Goal: Information Seeking & Learning: Compare options

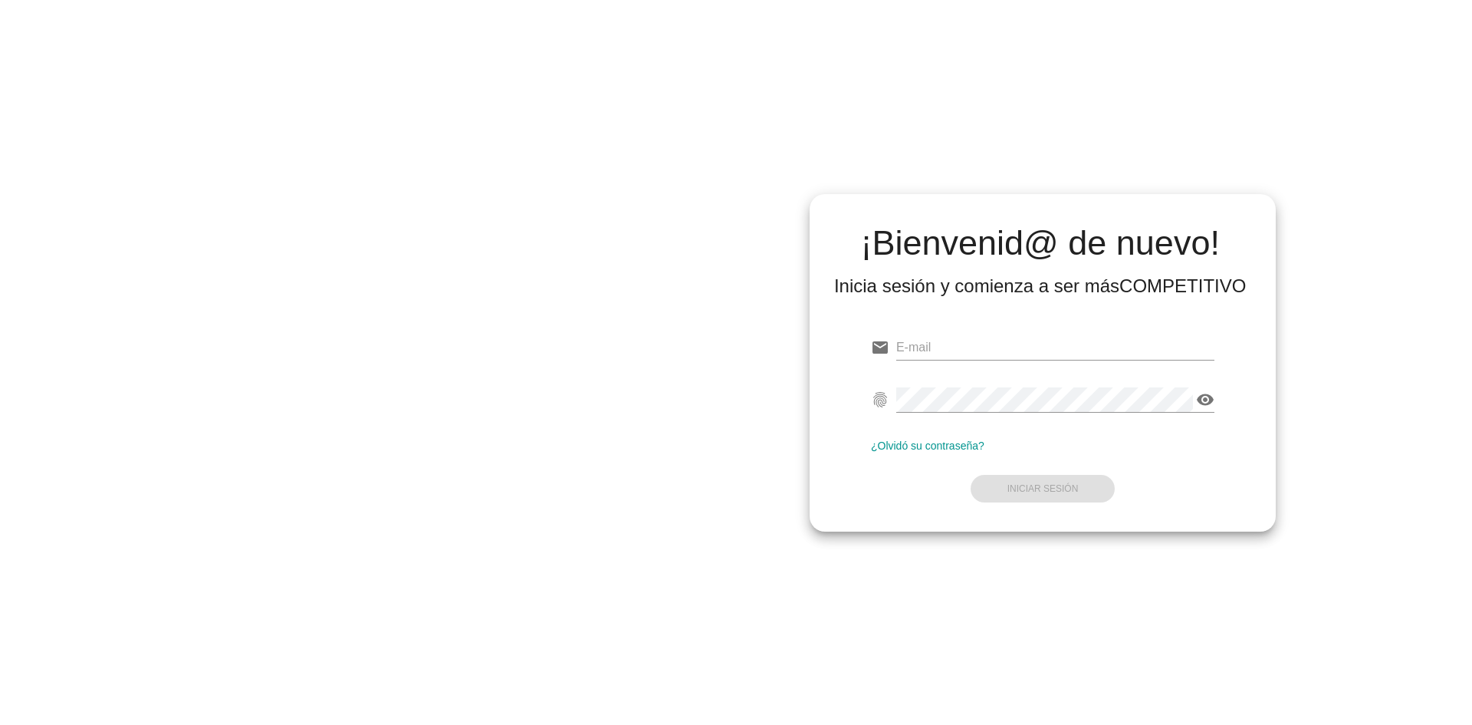
type input "test@test.makro.com.co"
click at [1037, 480] on button "Iniciar Sesión" at bounding box center [1043, 489] width 145 height 28
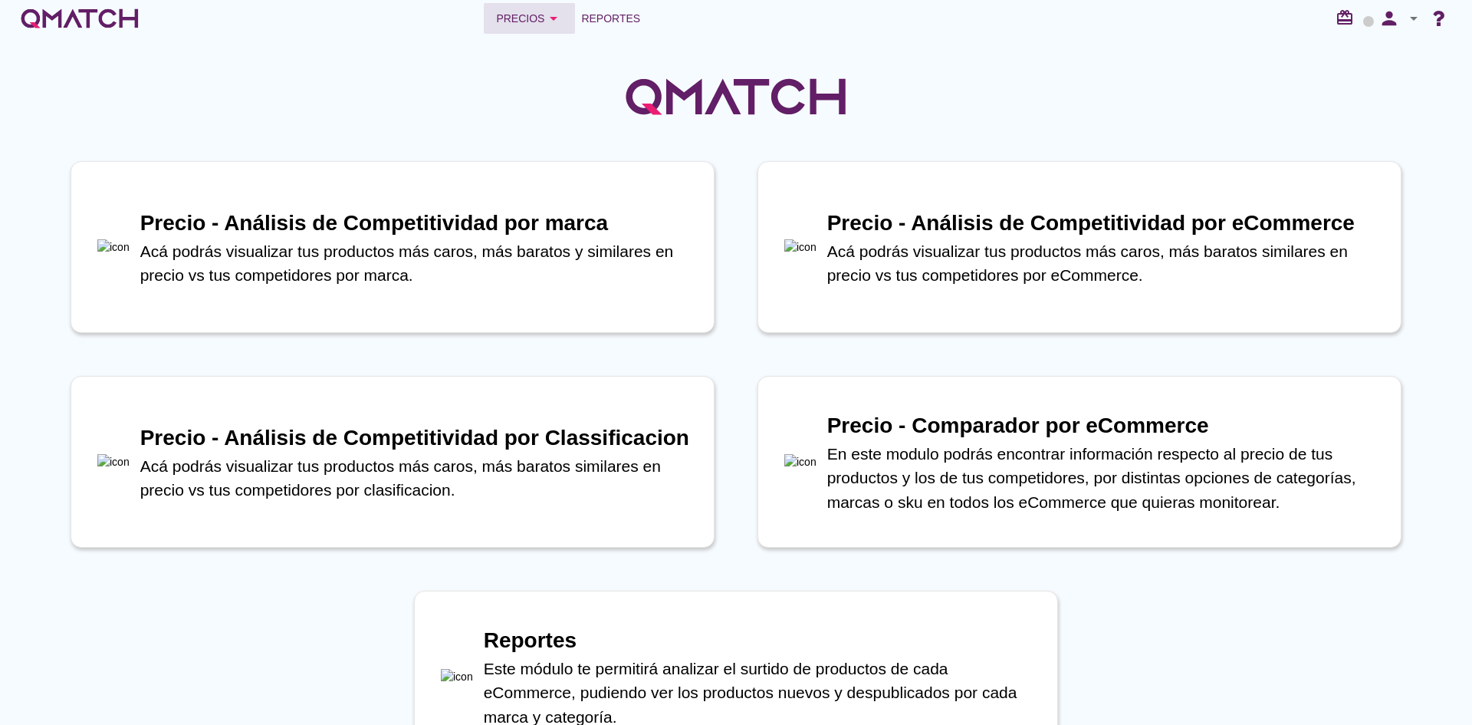
click at [527, 14] on div "Precios arrow_drop_down" at bounding box center [529, 18] width 67 height 18
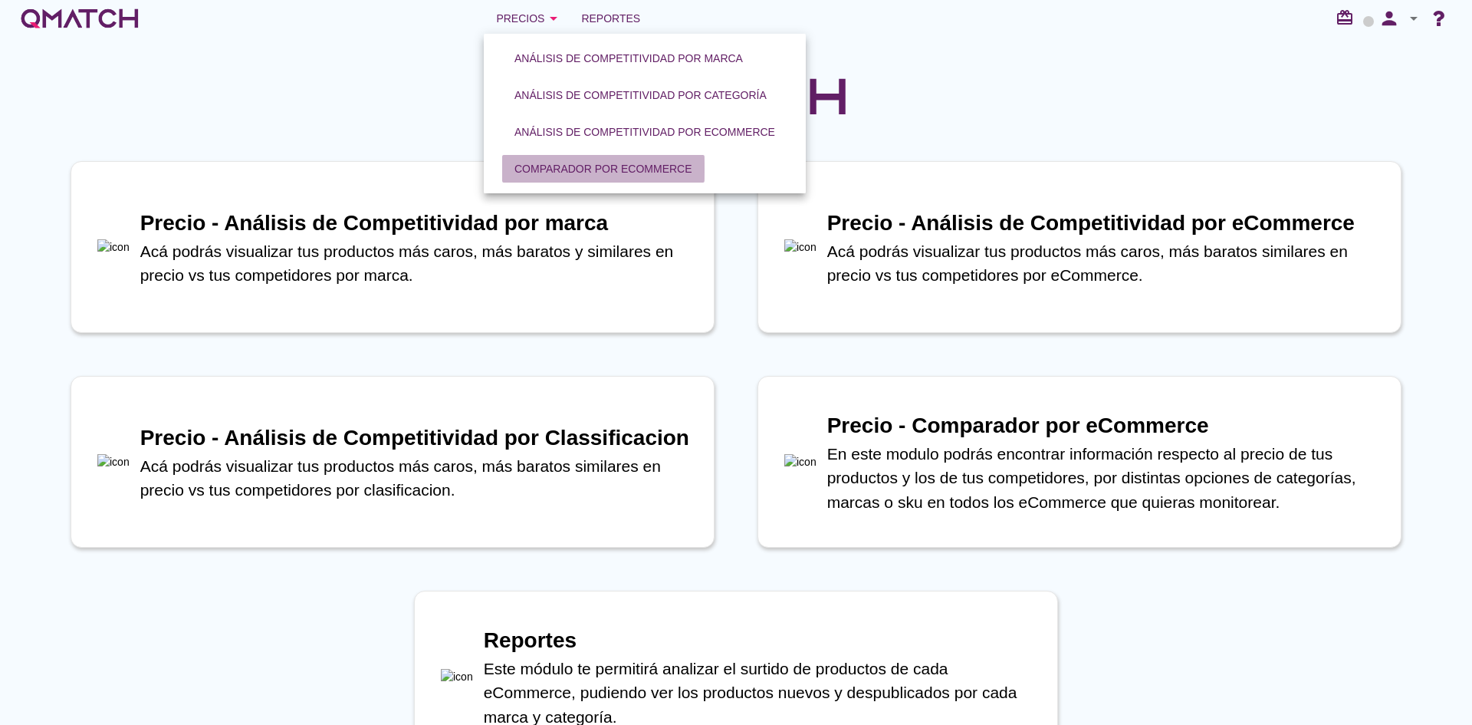
click at [549, 161] on div "Comparador por eCommerce" at bounding box center [604, 169] width 178 height 16
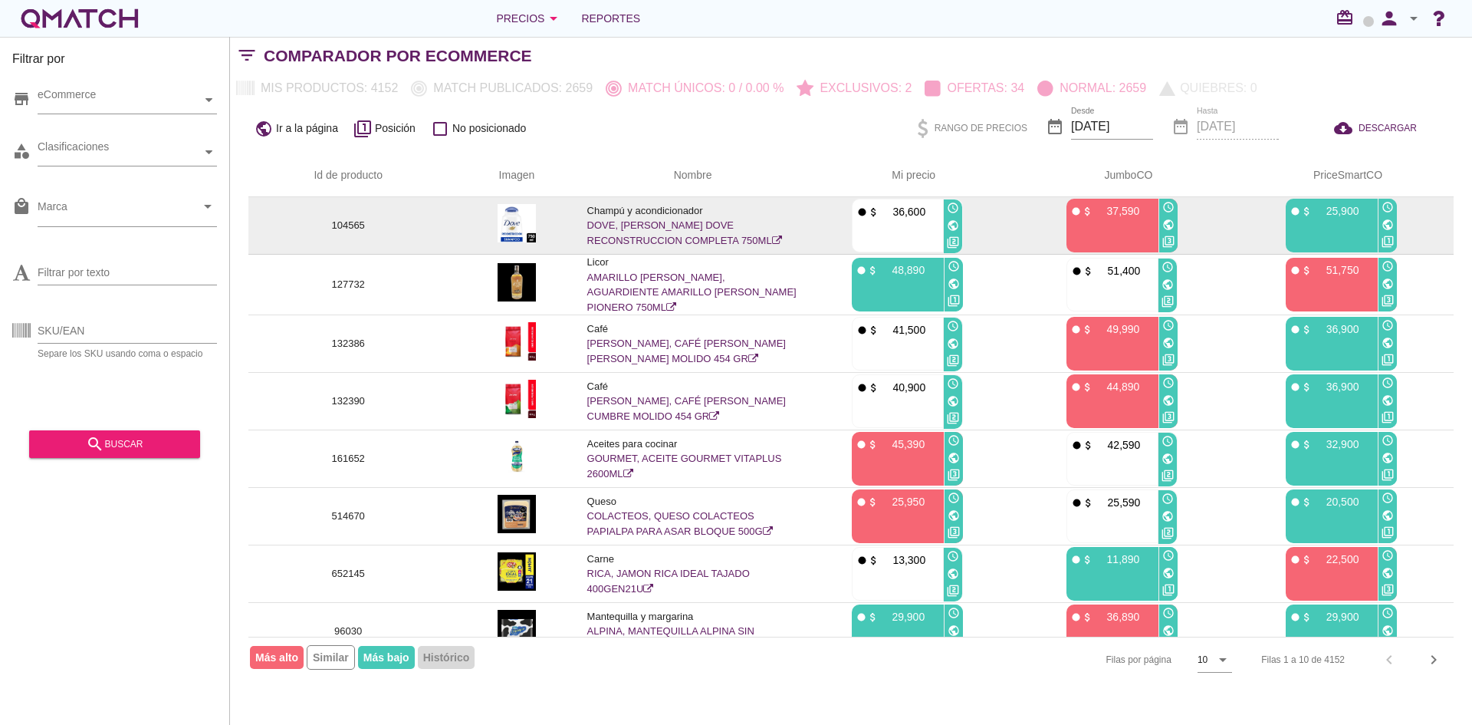
click at [661, 222] on link "DOVE, SHAMPOO DOVE RECONSTRUCCION COMPLETA 750ML" at bounding box center [684, 232] width 195 height 27
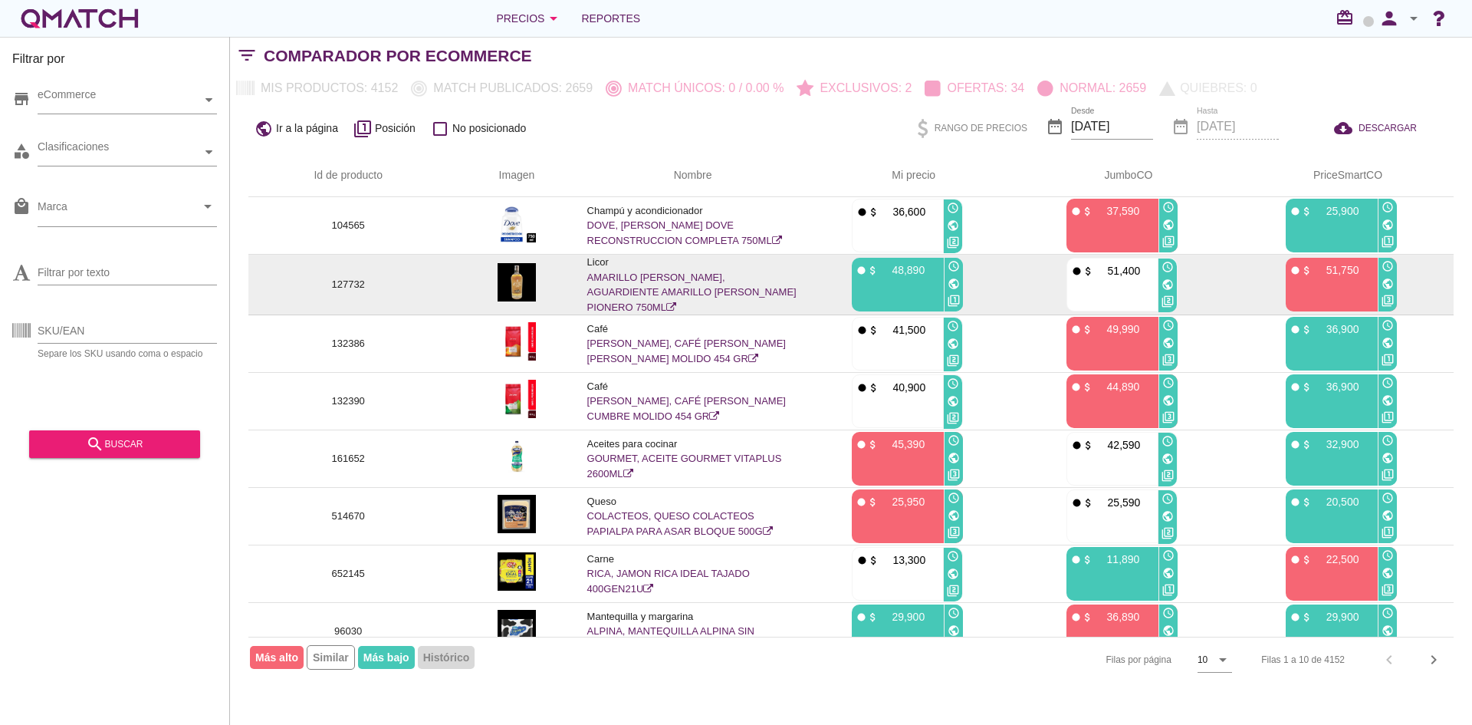
click at [636, 272] on link "AMARILLO DE MANZANARES, AGUARDIENTE AMARILLO DE MANZANARES PIONERO 750ML" at bounding box center [691, 291] width 209 height 41
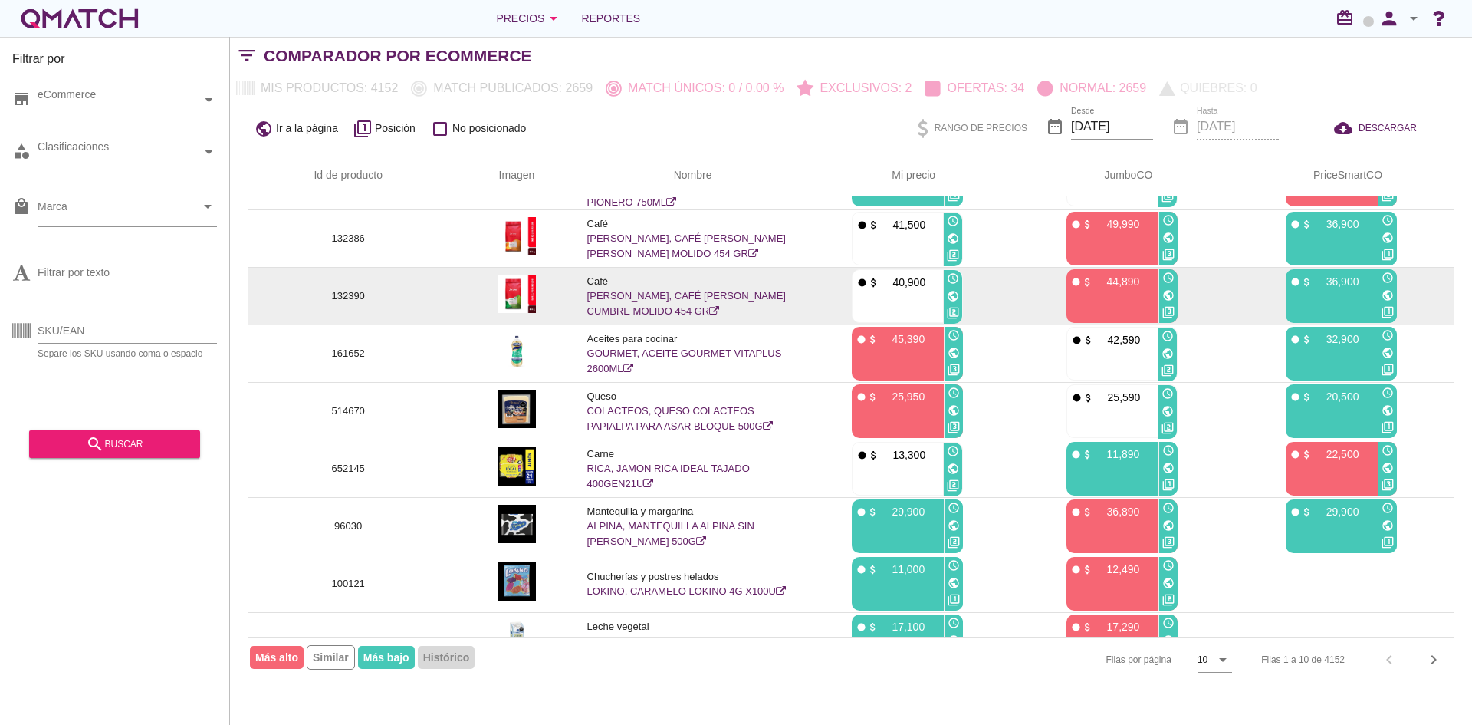
scroll to position [138, 0]
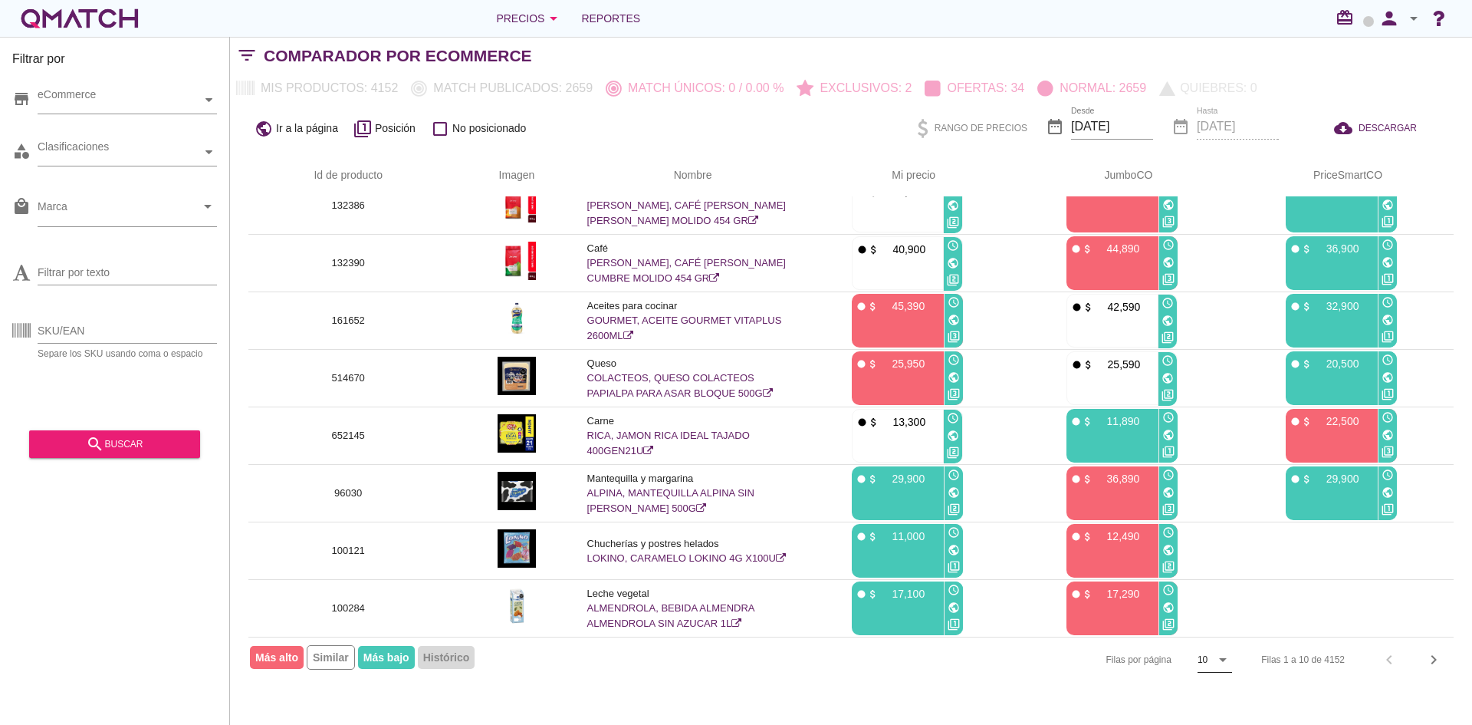
click at [1219, 663] on icon "arrow_drop_down" at bounding box center [1223, 659] width 18 height 18
click at [1207, 689] on div "50" at bounding box center [1214, 691] width 33 height 18
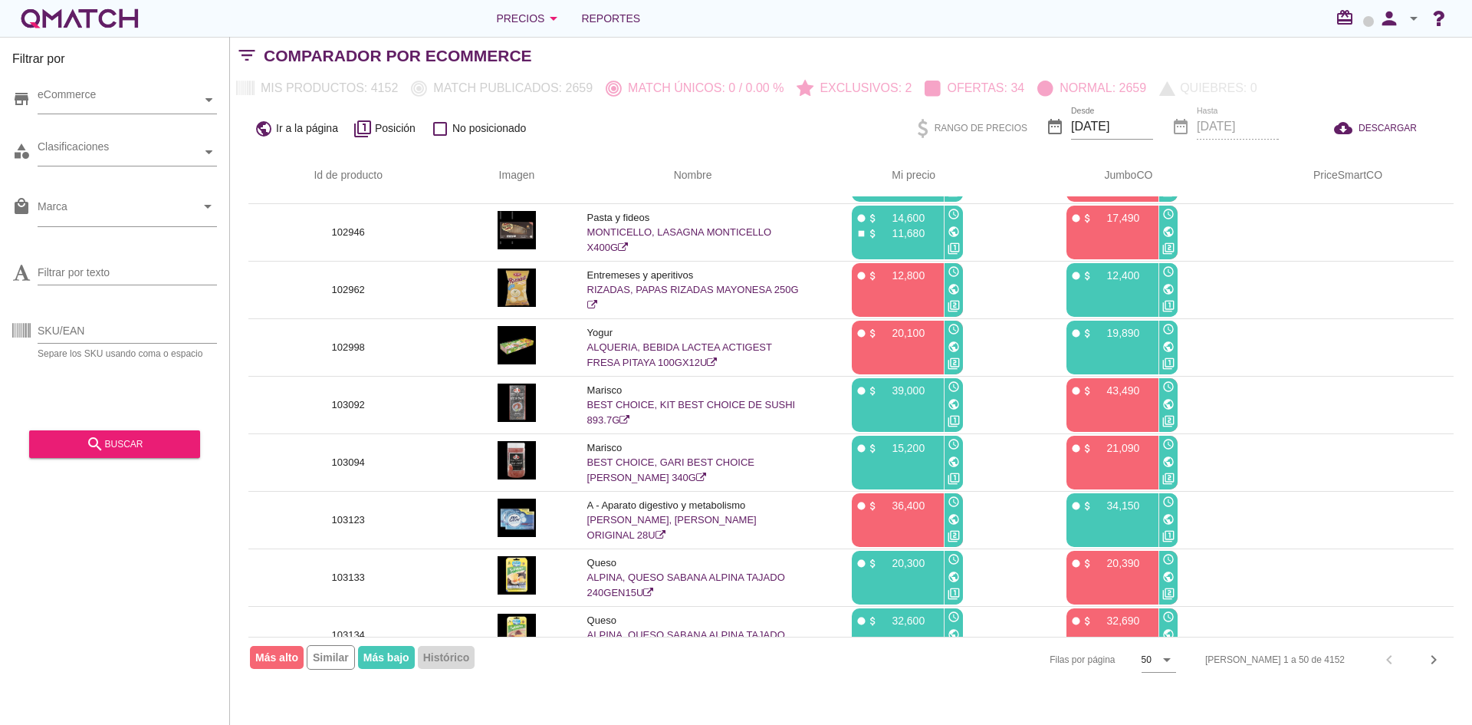
scroll to position [2438, 0]
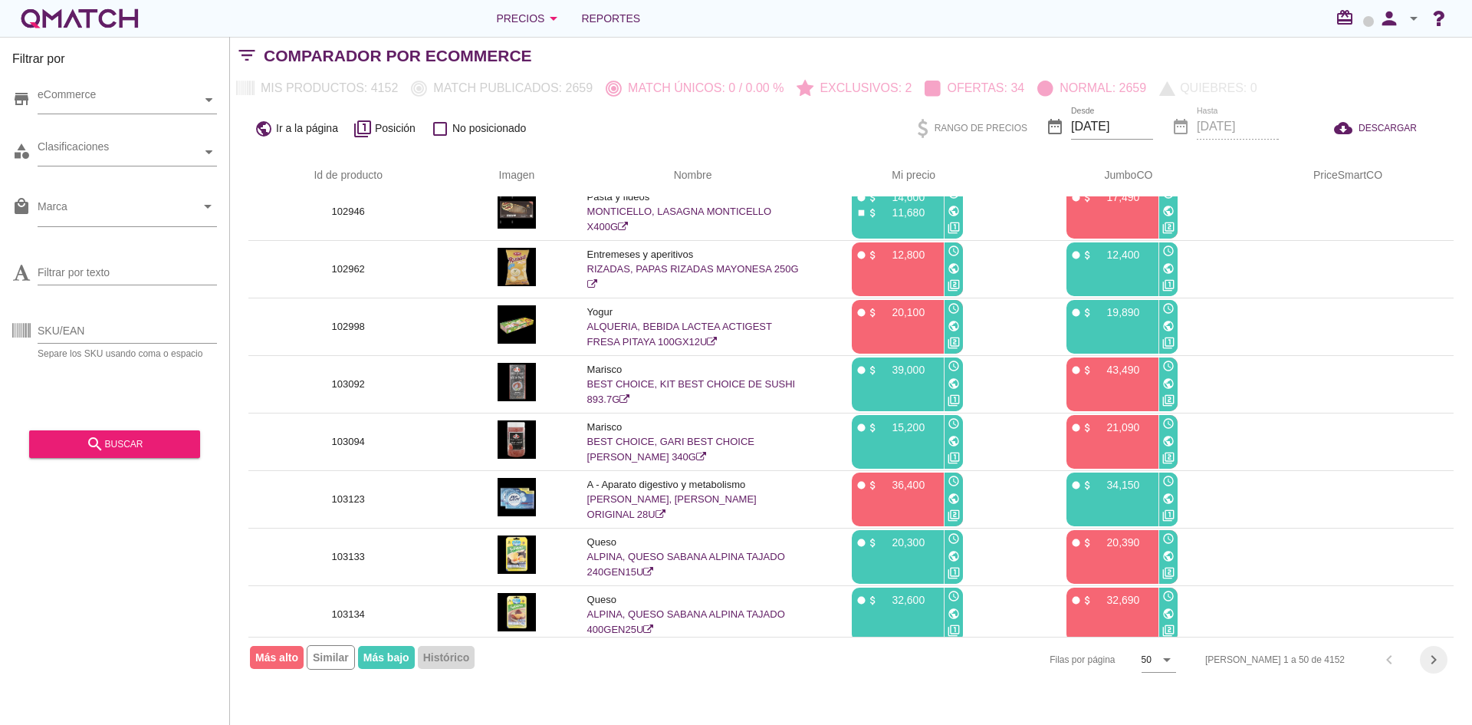
click at [1441, 667] on icon "chevron_right" at bounding box center [1434, 659] width 18 height 18
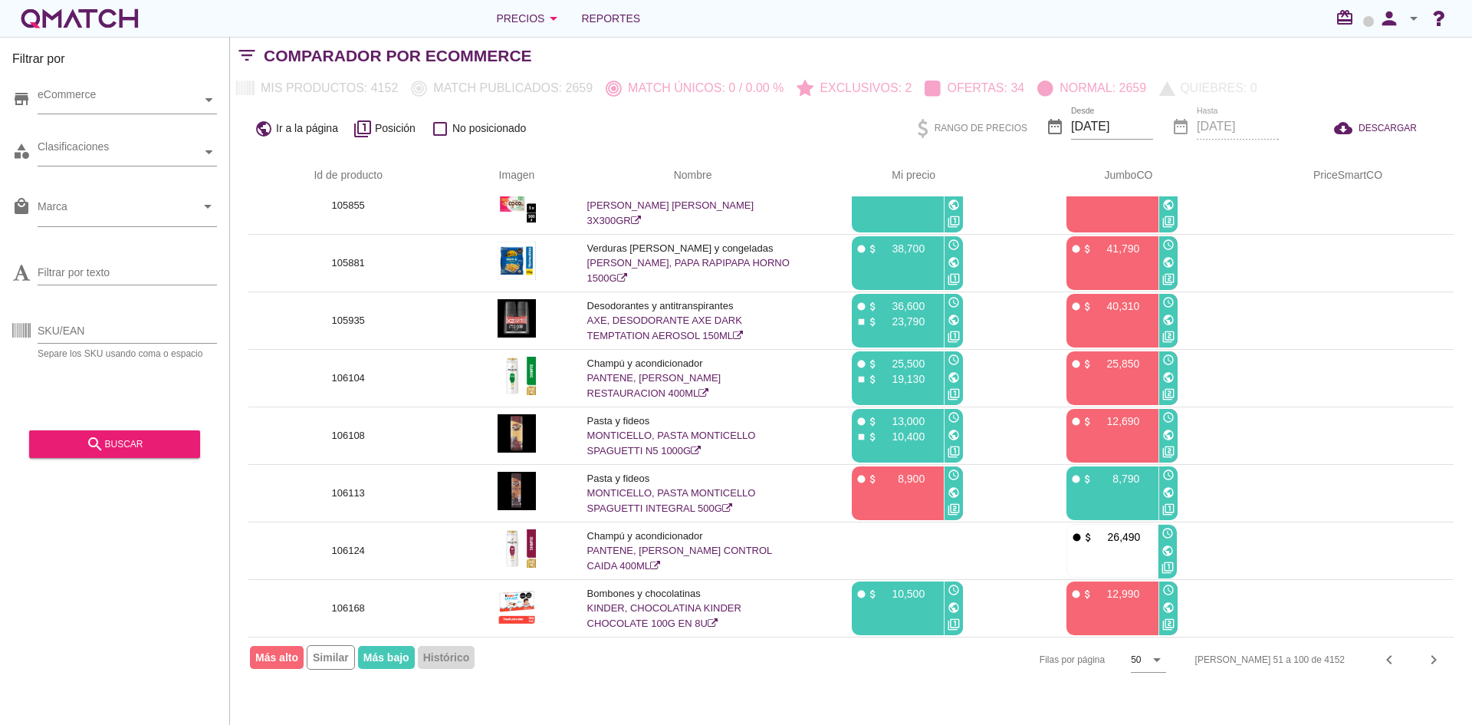
scroll to position [0, 0]
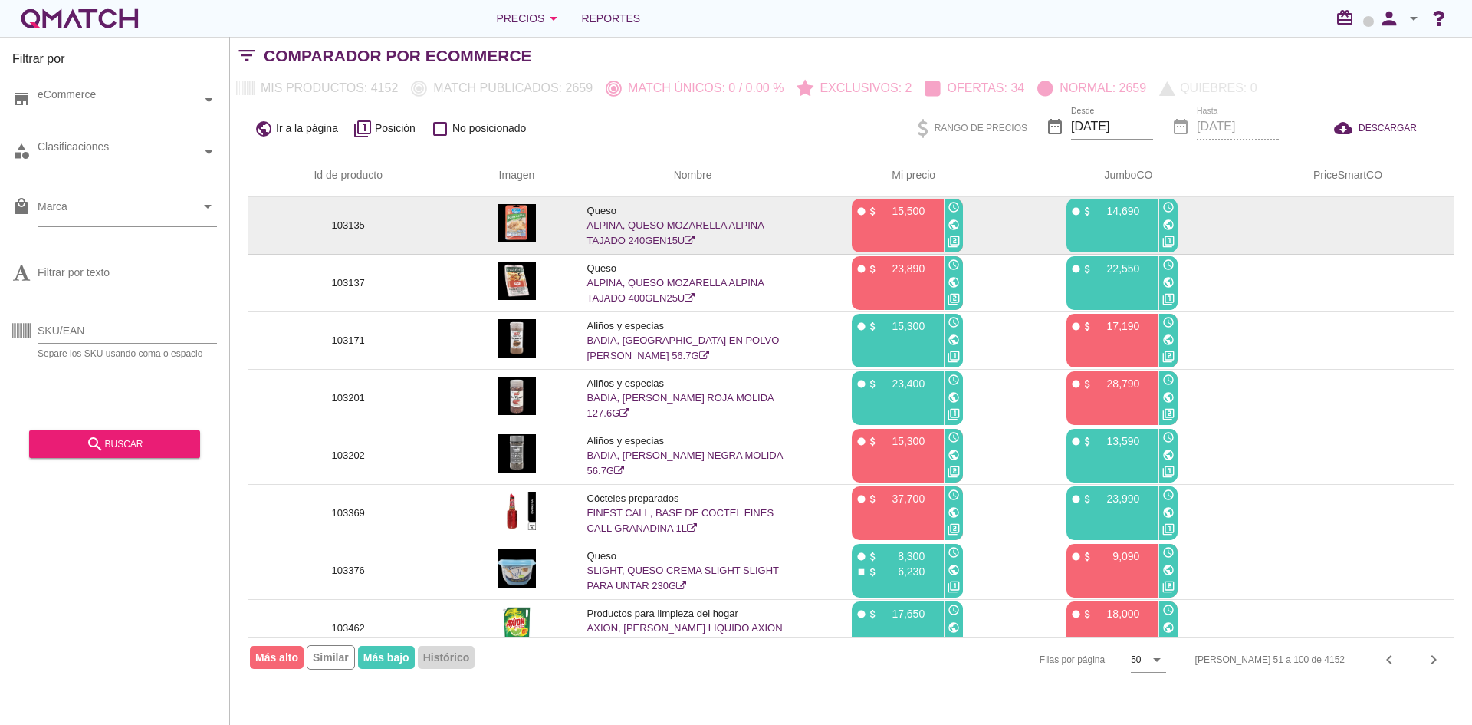
click at [621, 225] on link "ALPINA, QUESO MOZARELLA ALPINA TAJADO 240GEN15U" at bounding box center [675, 232] width 176 height 27
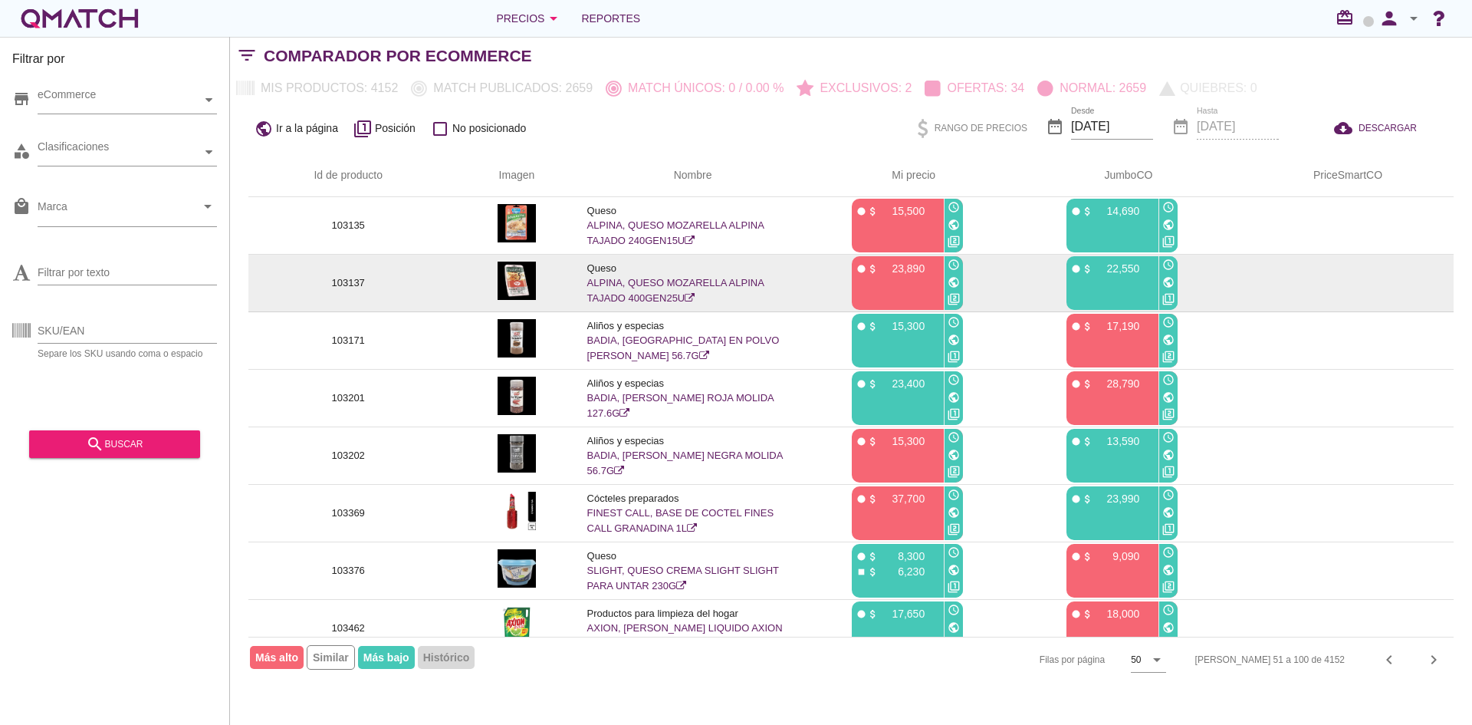
click at [613, 283] on link "ALPINA, QUESO MOZARELLA ALPINA TAJADO 400GEN25U" at bounding box center [675, 290] width 176 height 27
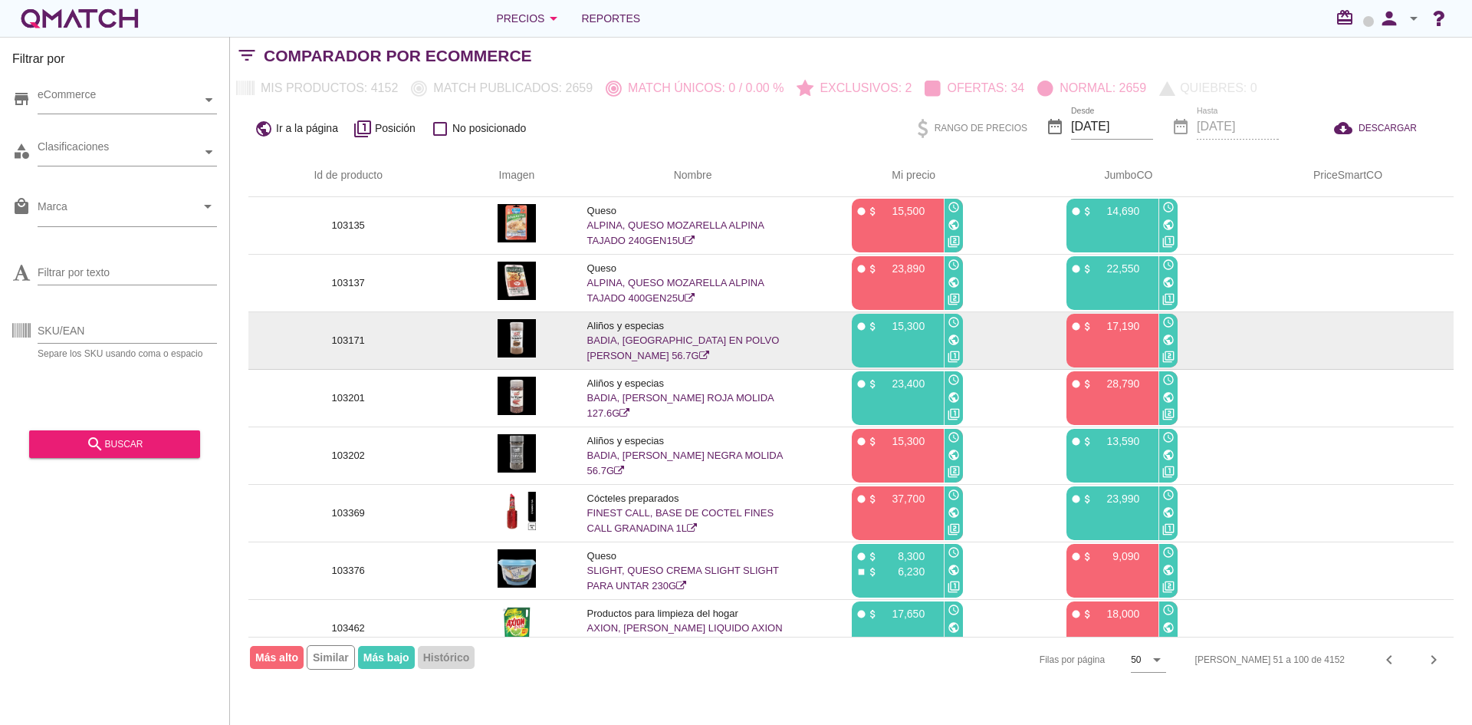
click at [606, 337] on link "BADIA, CANELA EN POLVO BADIA FRASCO 56.7G" at bounding box center [683, 347] width 192 height 27
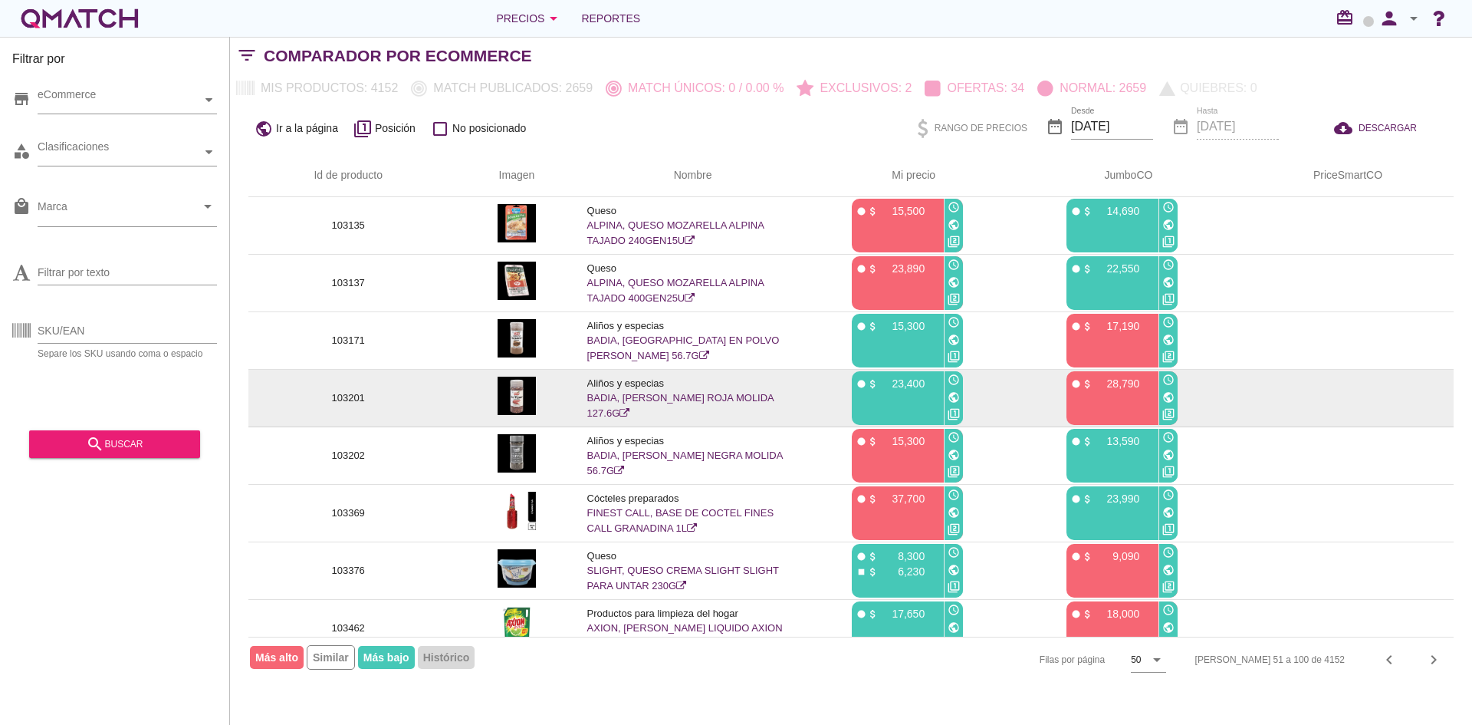
click at [613, 396] on link "BADIA, PIMIENTA BADIA ROJA MOLIDA 127.6G" at bounding box center [680, 405] width 186 height 27
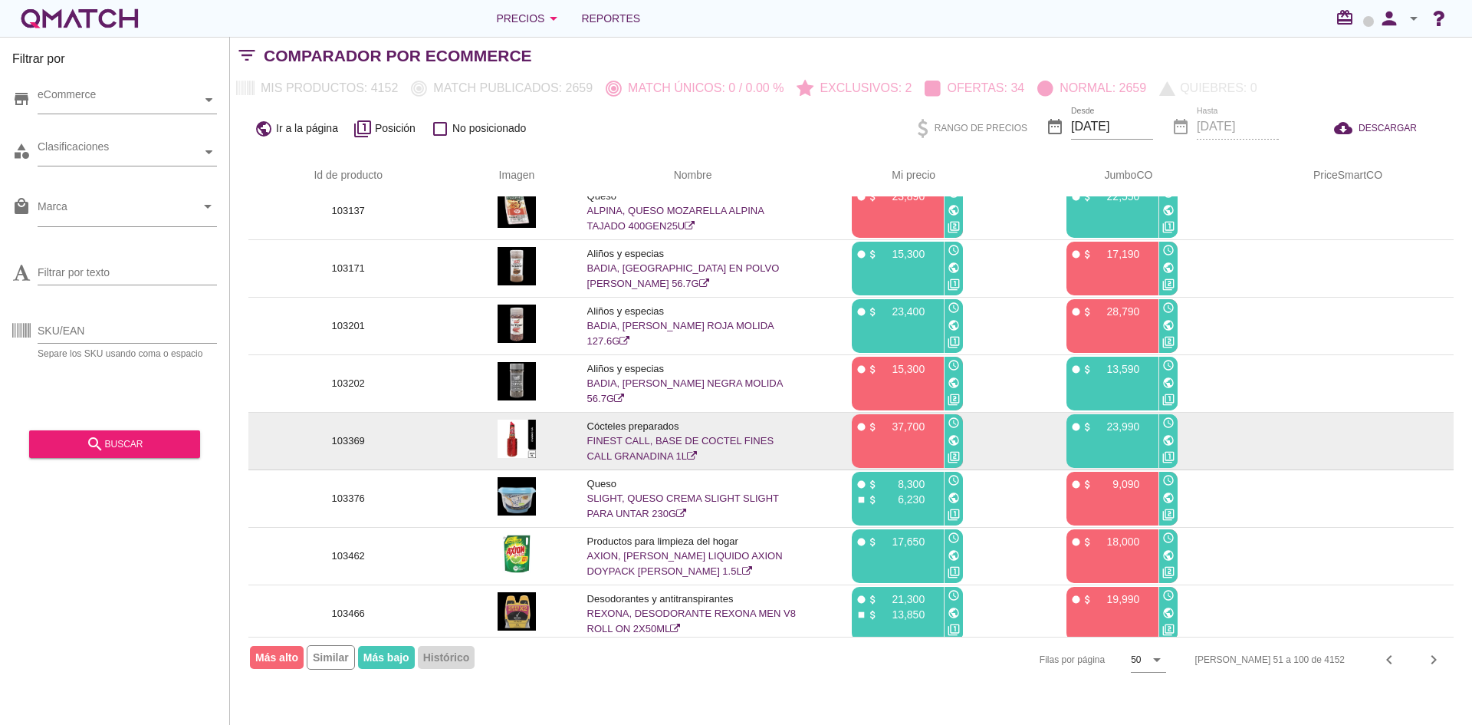
scroll to position [77, 0]
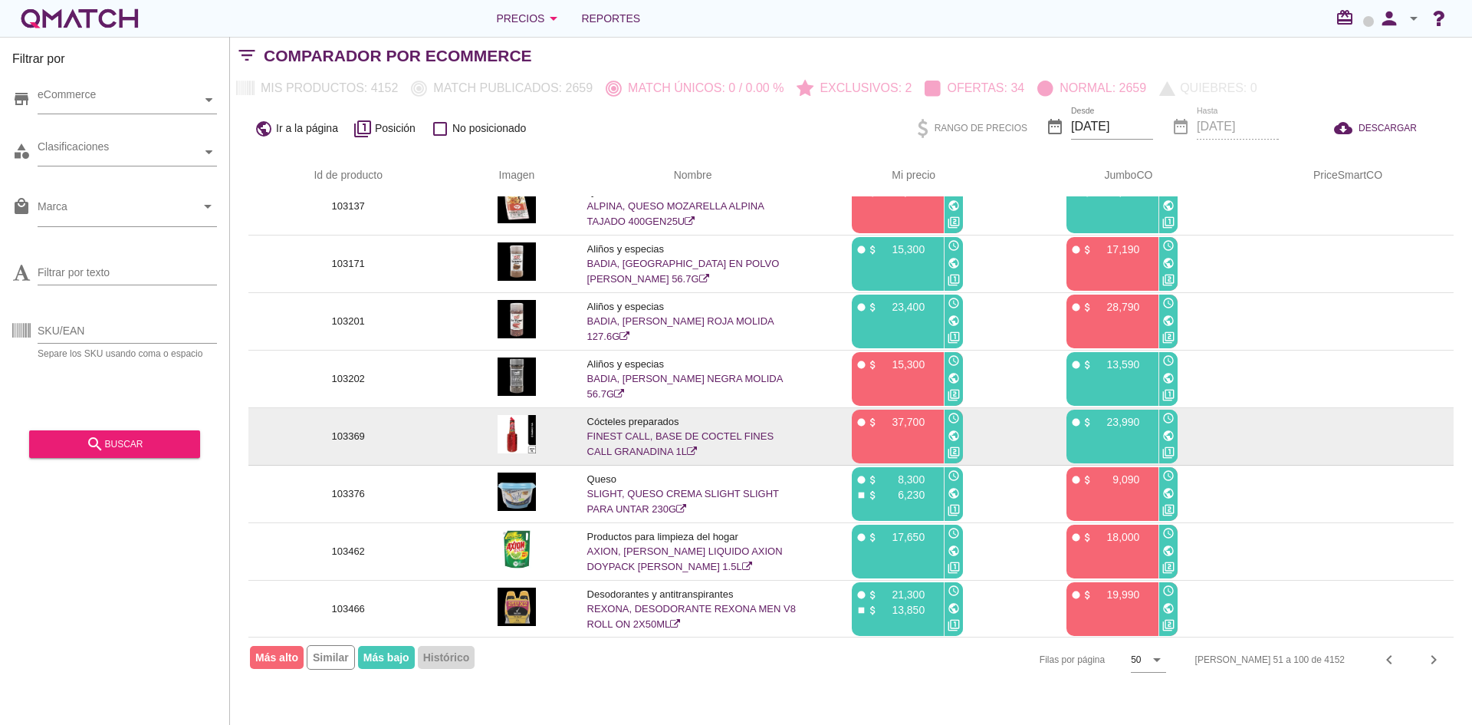
click at [605, 441] on link "FINEST CALL, BASE DE COCTEL FINES CALL GRANADINA 1L" at bounding box center [680, 443] width 186 height 27
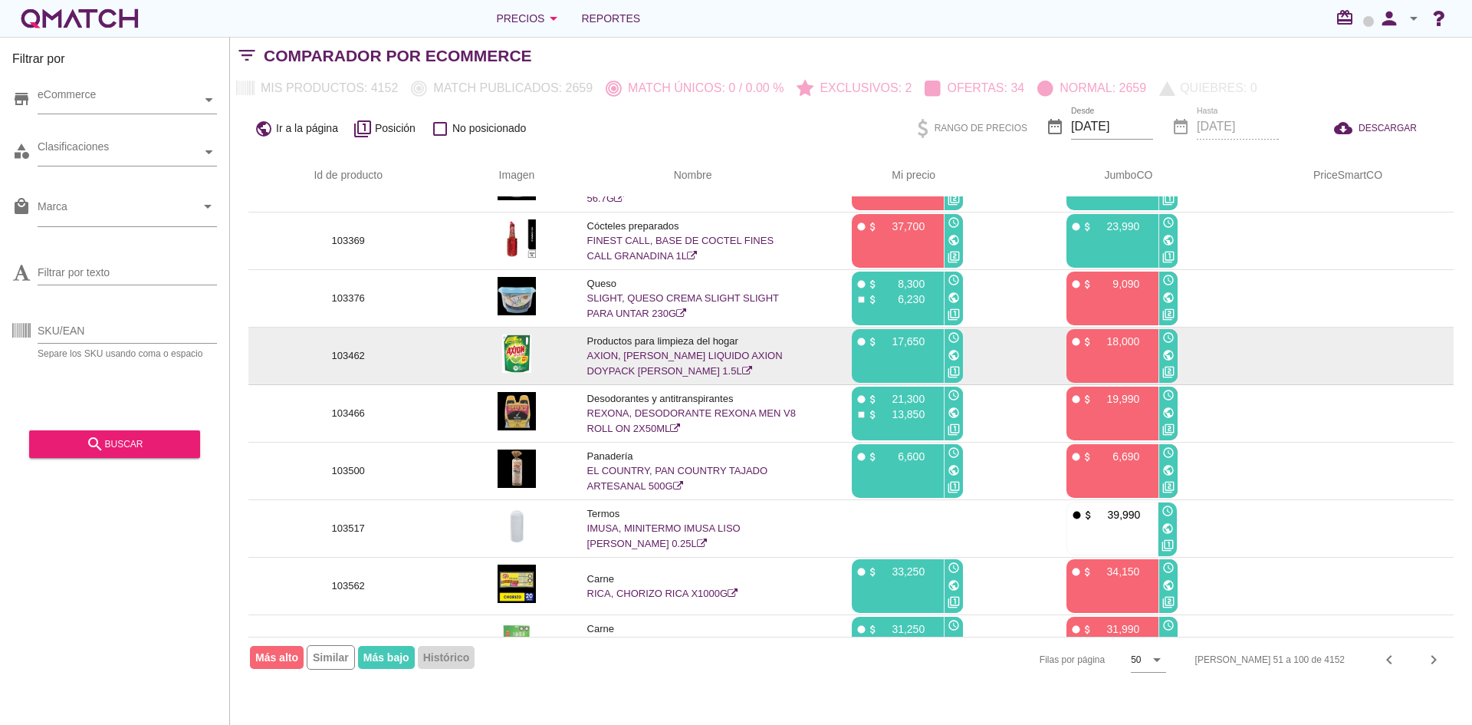
scroll to position [307, 0]
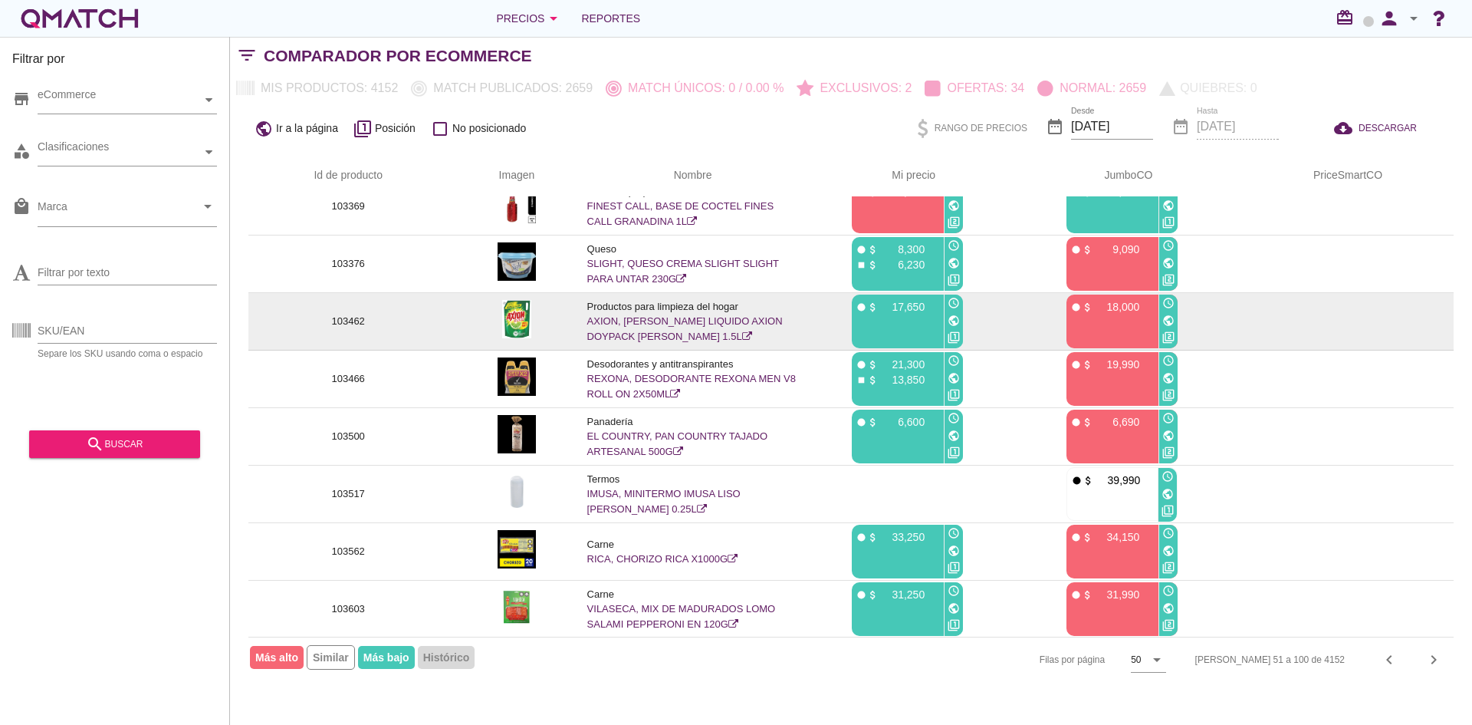
click at [633, 332] on link "AXION, LAVALOZA LIQUIDO AXION DOYPACK LIMON 1.5L" at bounding box center [685, 328] width 196 height 27
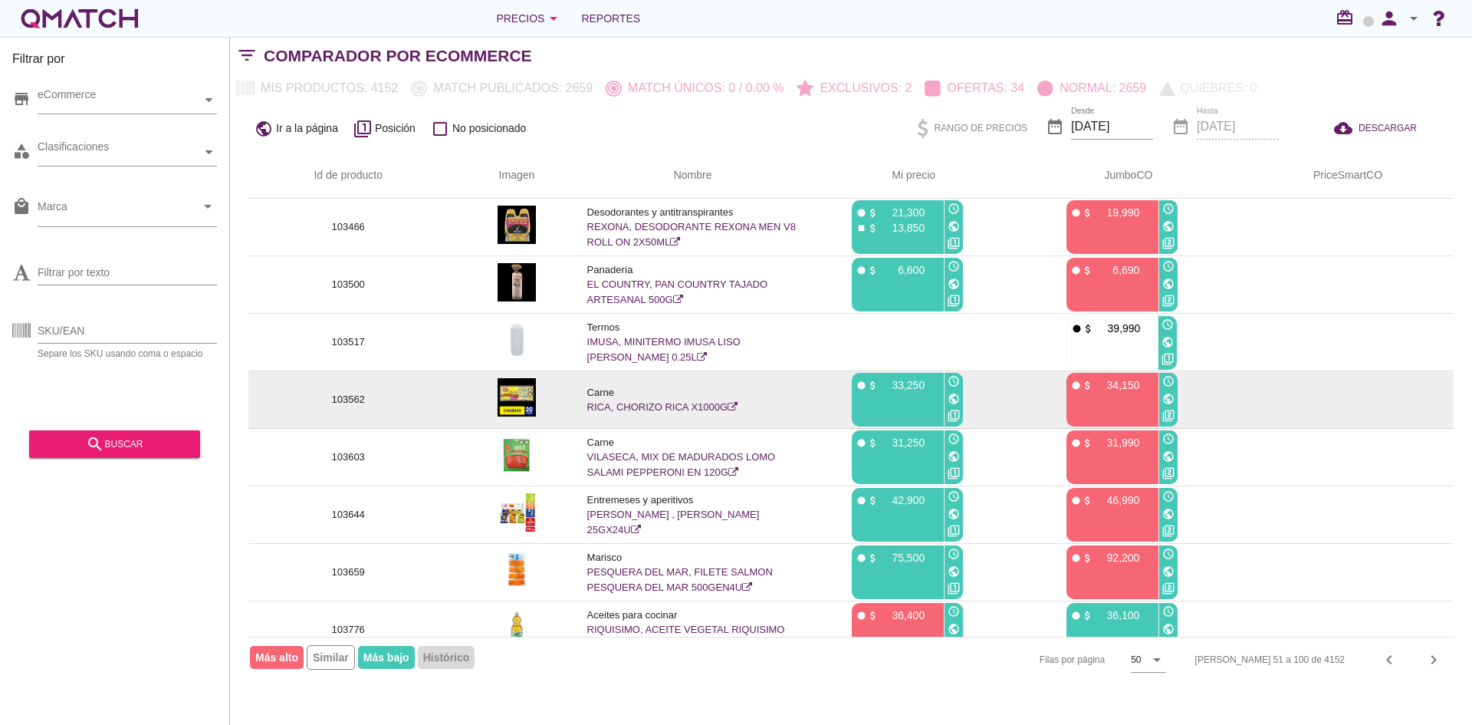
scroll to position [460, 0]
click at [616, 400] on link "RICA, CHORIZO RICA X1000G" at bounding box center [662, 405] width 151 height 12
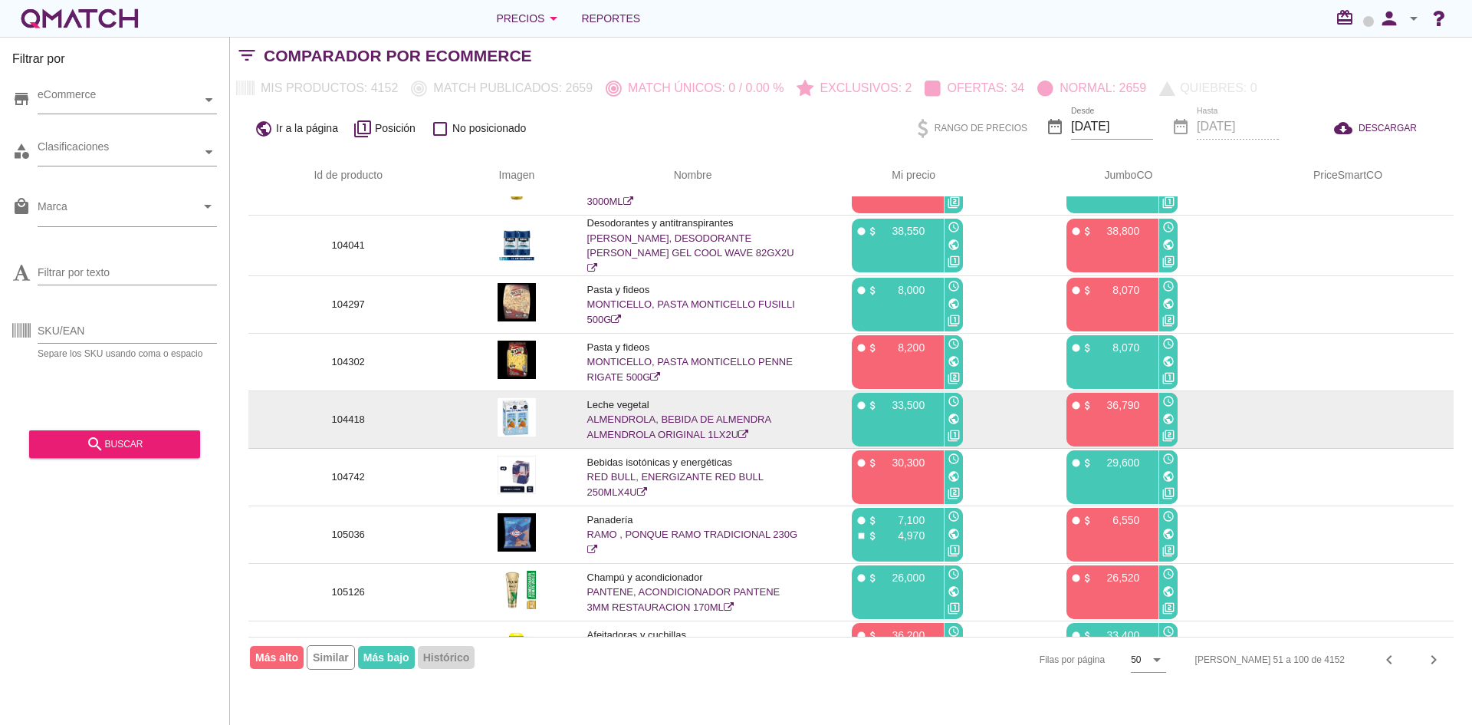
scroll to position [920, 0]
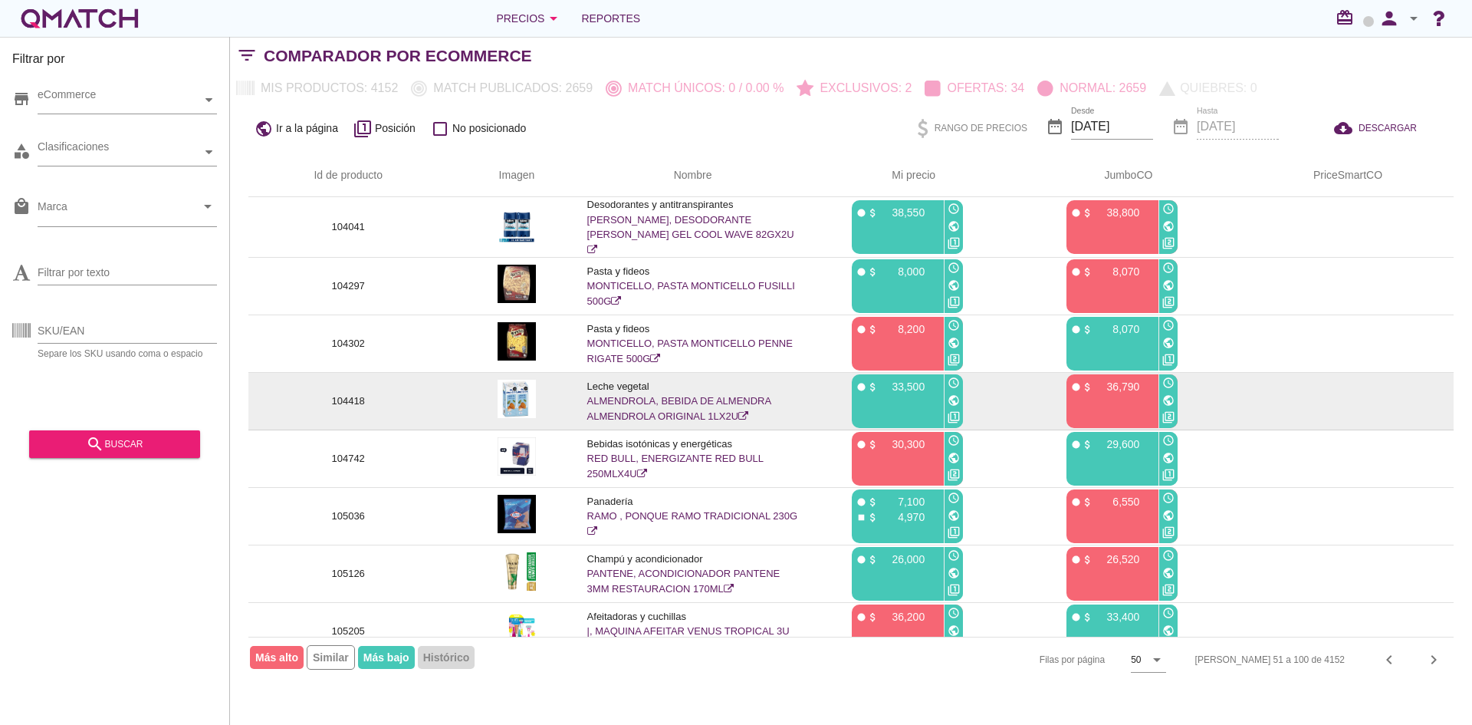
click at [611, 399] on link "ALMENDROLA, BEBIDA DE ALMENDRA ALMENDROLA ORIGINAL 1LX2U" at bounding box center [679, 408] width 184 height 27
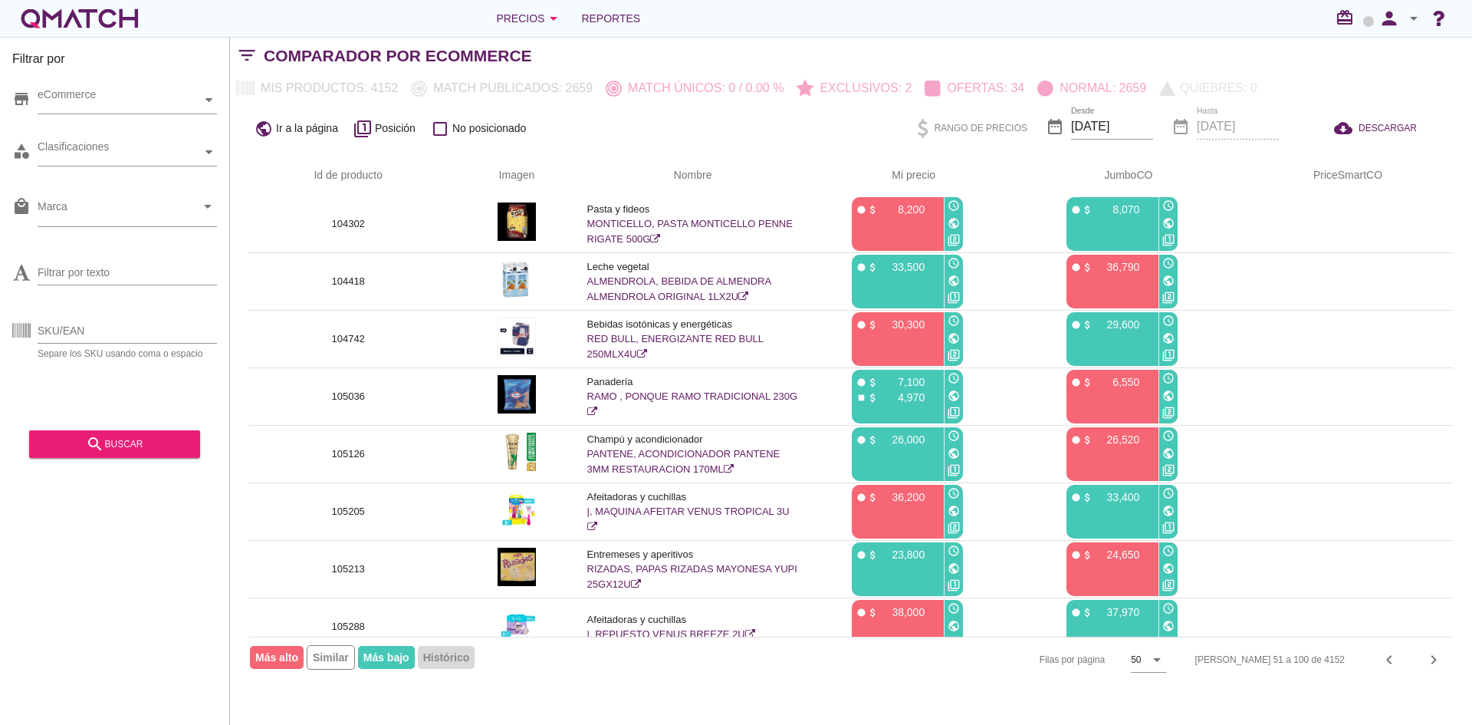
scroll to position [1457, 0]
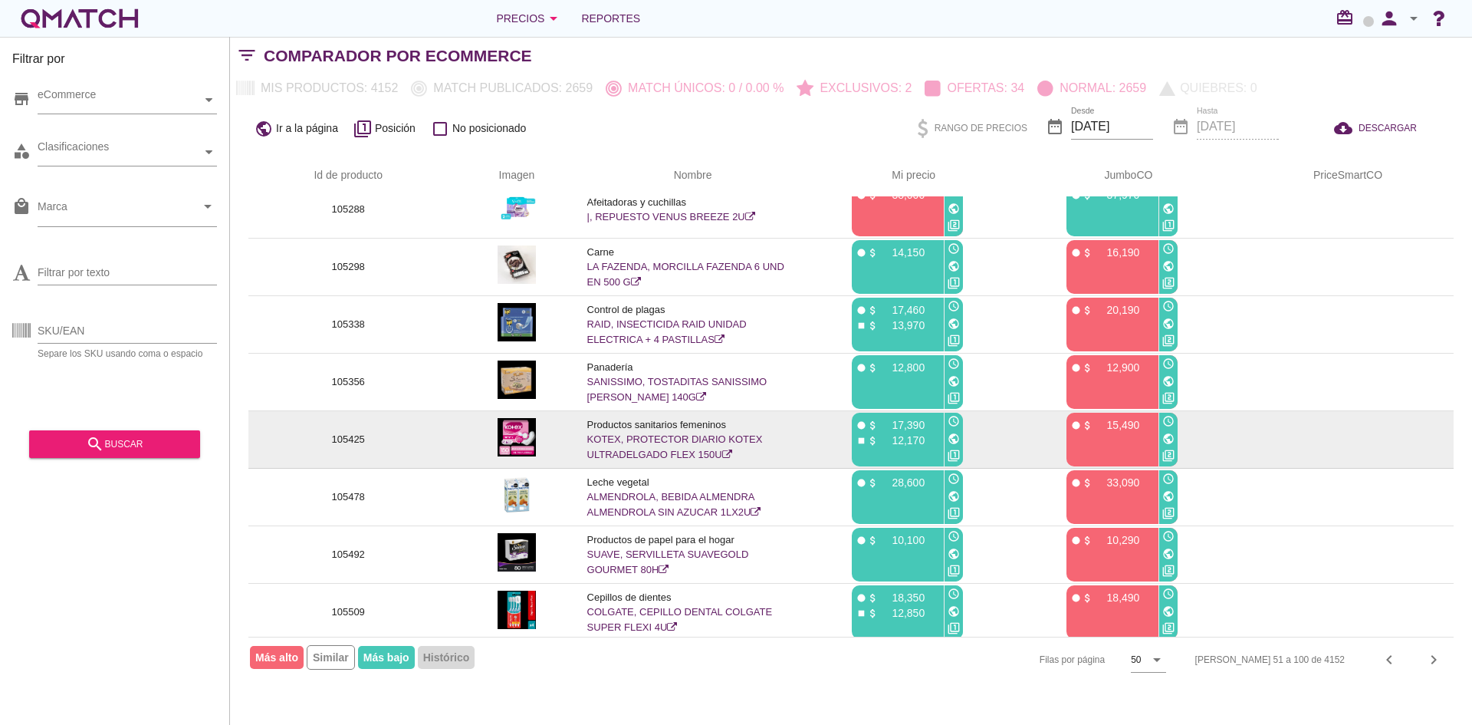
click at [633, 445] on td "Productos sanitarios femeninos KOTEX, PROTECTOR DIARIO KOTEX ULTRADELGADO FLEX …" at bounding box center [693, 440] width 215 height 58
click at [627, 451] on link "KOTEX, PROTECTOR DIARIO KOTEX ULTRADELGADO FLEX 150U" at bounding box center [675, 446] width 176 height 27
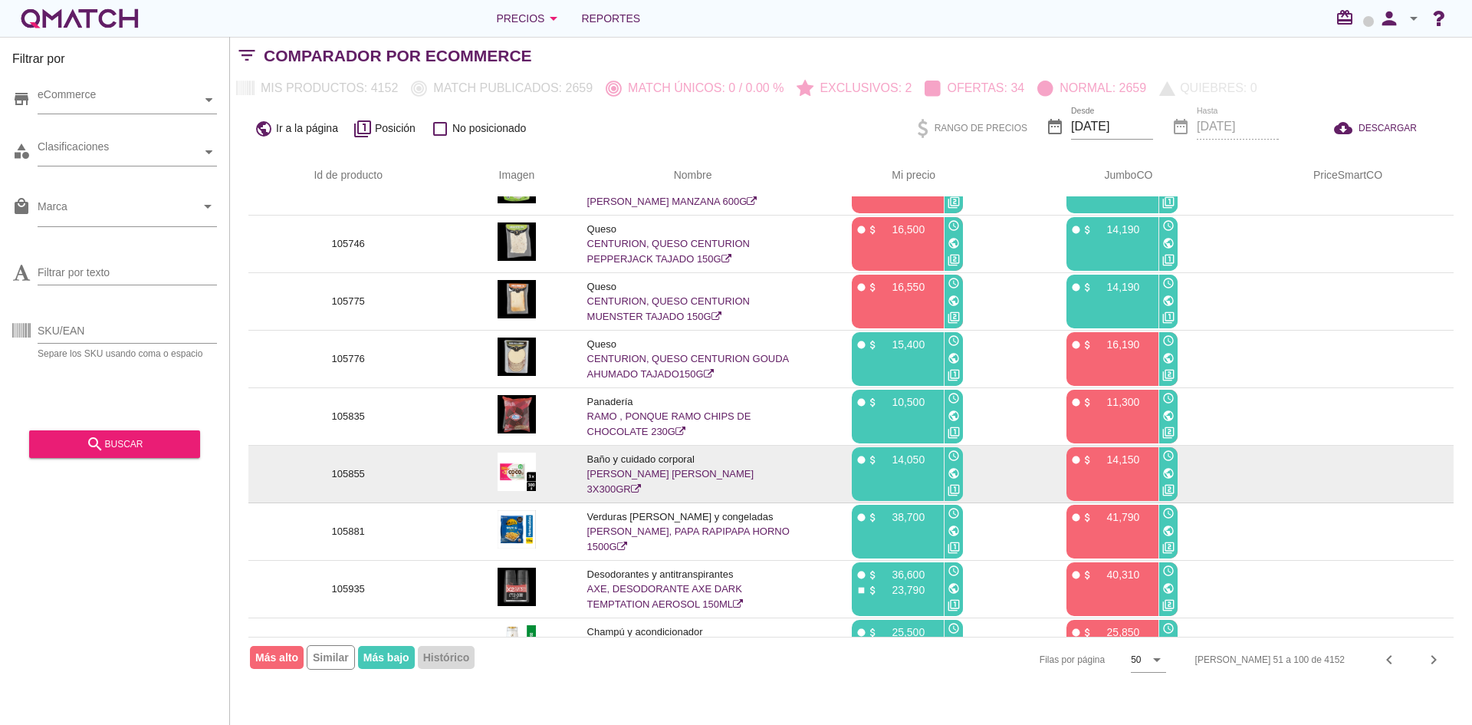
scroll to position [2435, 0]
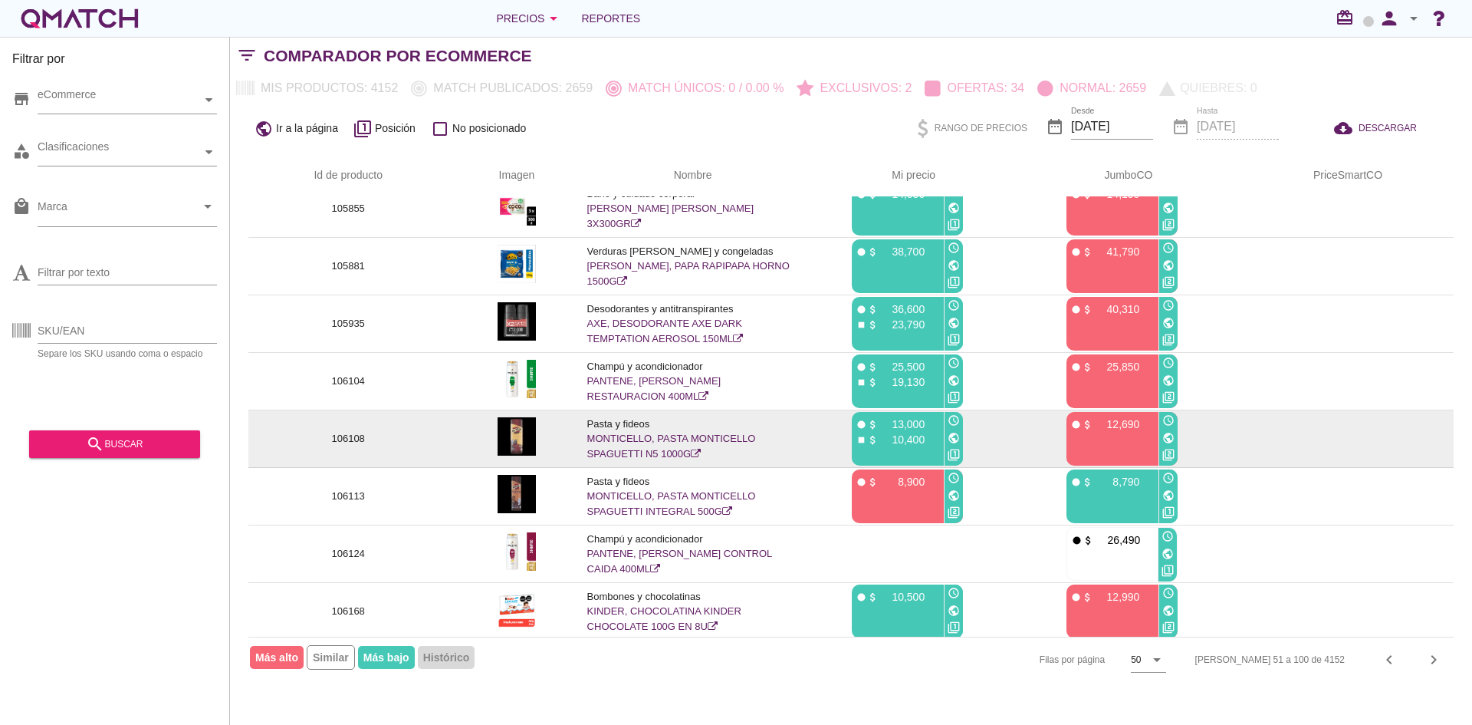
click at [637, 440] on link "MONTICELLO, PASTA MONTICELLO SPAGUETTI N5 1000G" at bounding box center [671, 445] width 169 height 27
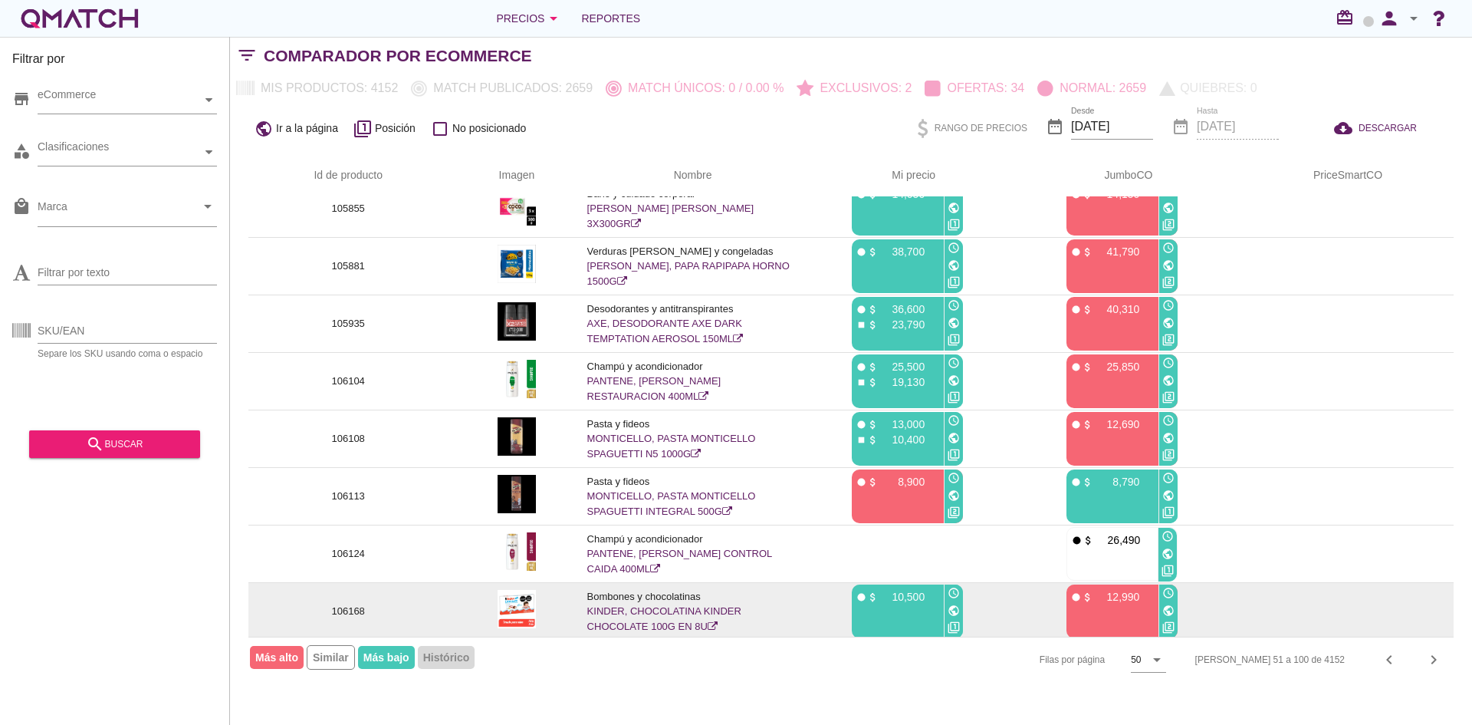
click at [651, 621] on link "KINDER, CHOCOLATINA KINDER CHOCOLATE 100G EN 8U" at bounding box center [664, 618] width 154 height 27
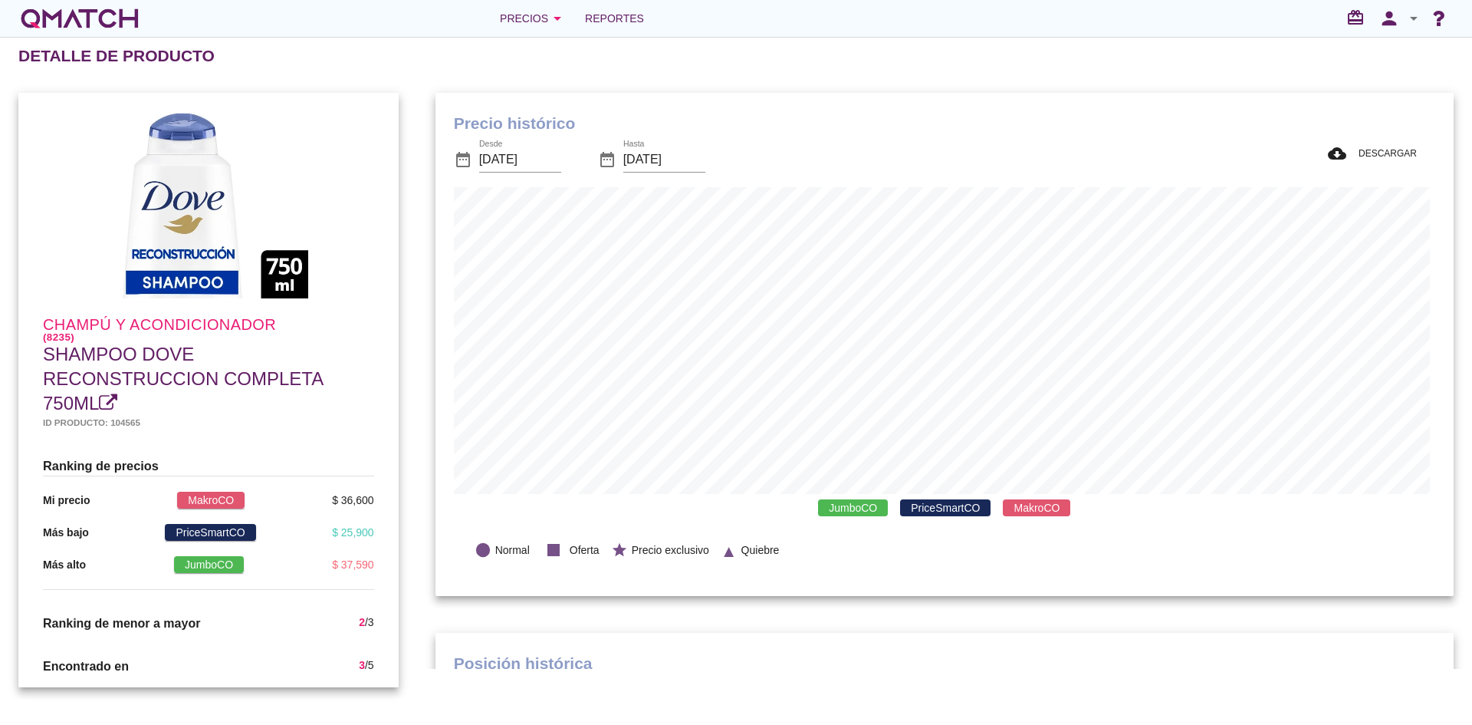
scroll to position [448, 1013]
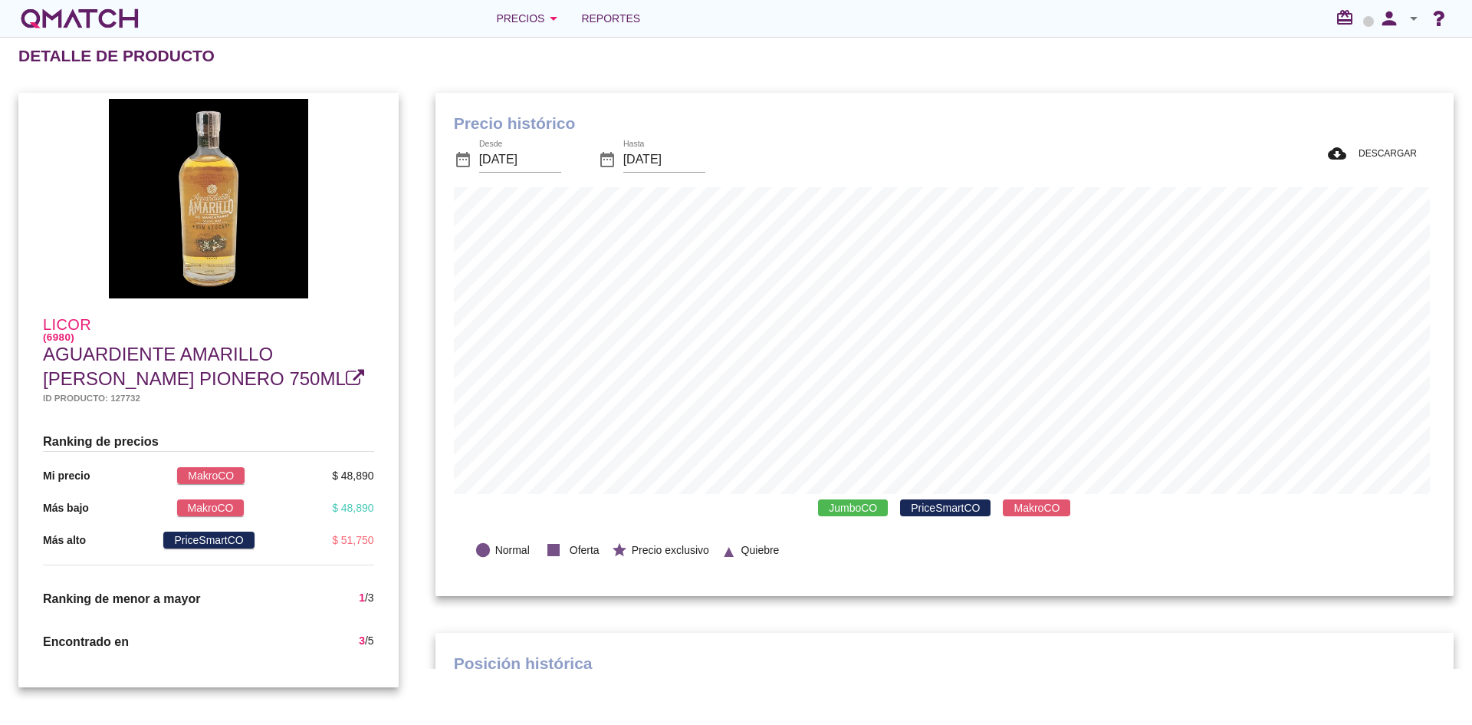
scroll to position [503, 1013]
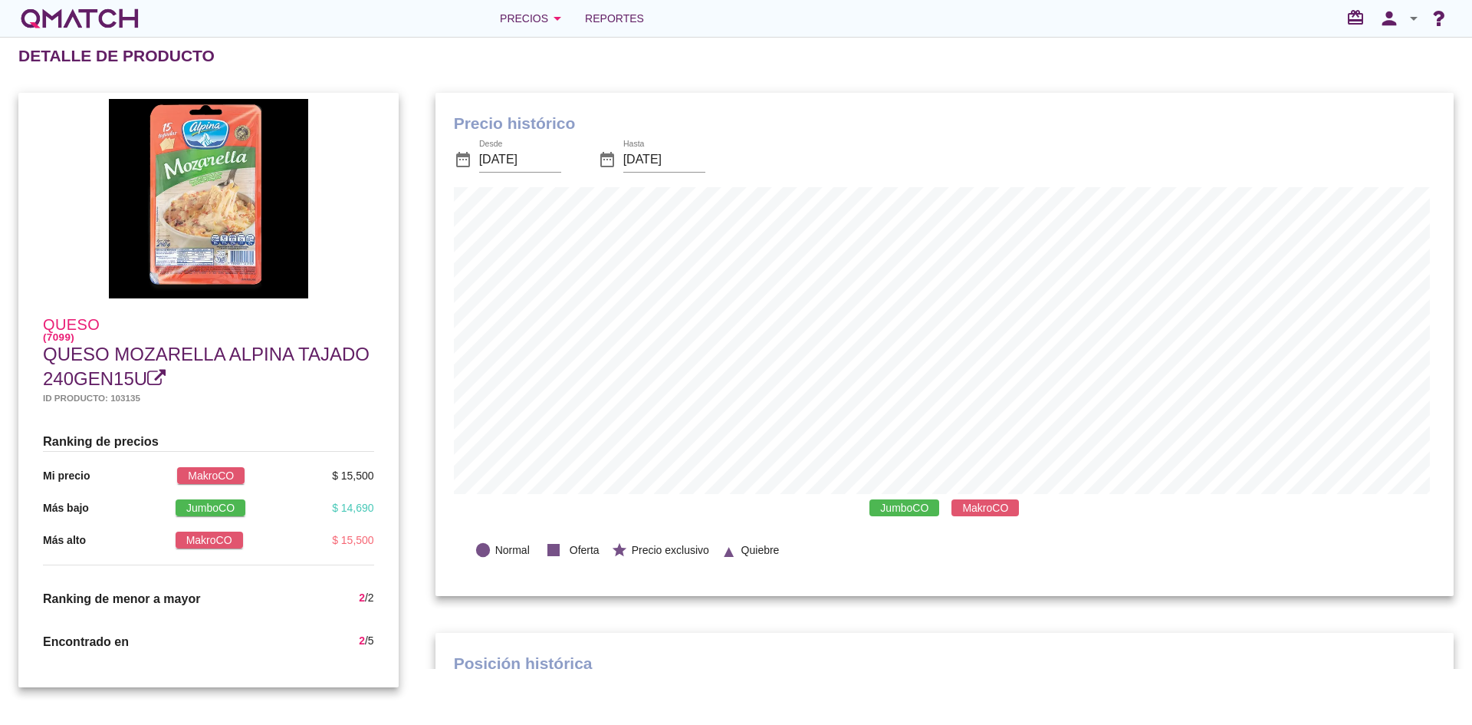
scroll to position [448, 1013]
click at [658, 163] on input "[DATE]" at bounding box center [664, 159] width 82 height 25
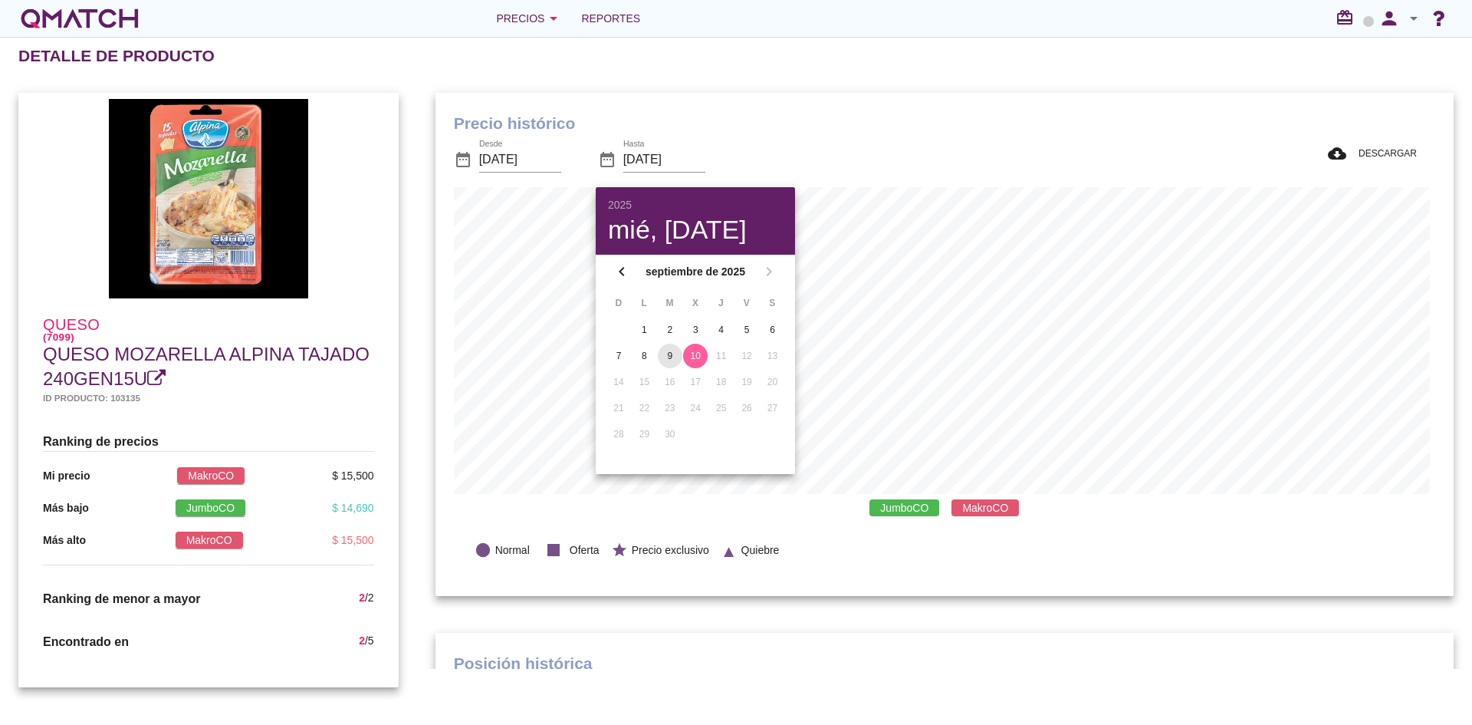
click at [669, 345] on button "9" at bounding box center [670, 356] width 25 height 25
type input "2025-09-09"
click at [860, 73] on div "Detalle de producto" at bounding box center [745, 56] width 1454 height 37
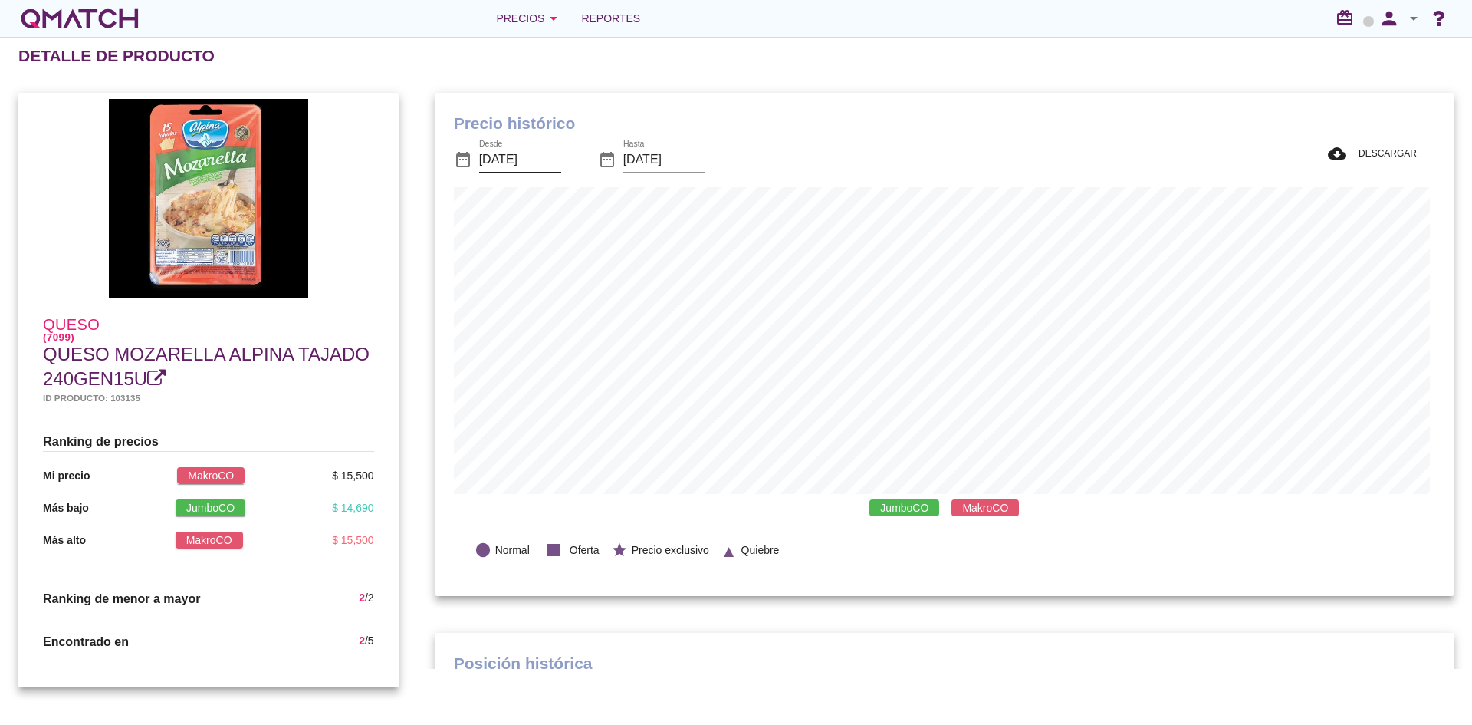
click at [519, 156] on input "[DATE]" at bounding box center [520, 159] width 82 height 25
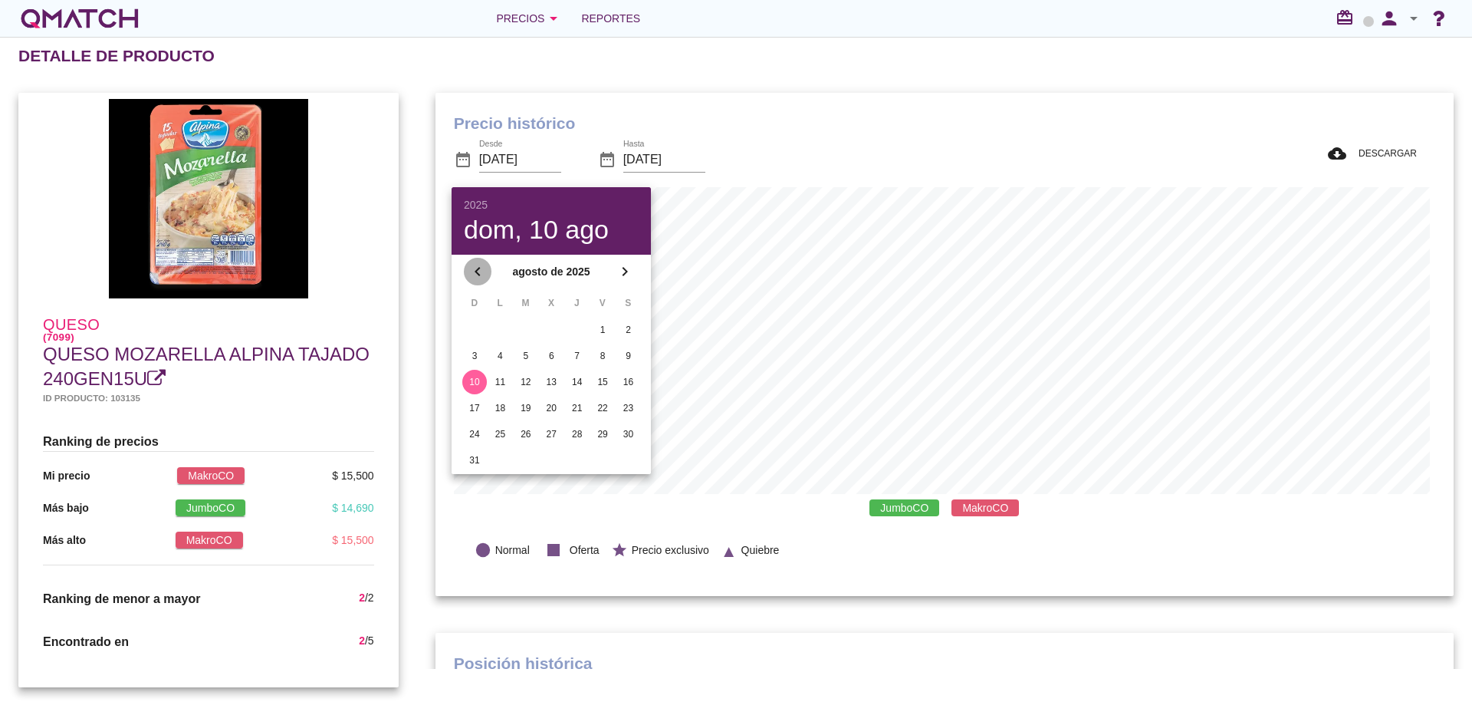
click at [480, 266] on icon "chevron_left" at bounding box center [478, 271] width 18 height 18
click at [531, 327] on div "1" at bounding box center [526, 334] width 25 height 14
type input "2025-07-01"
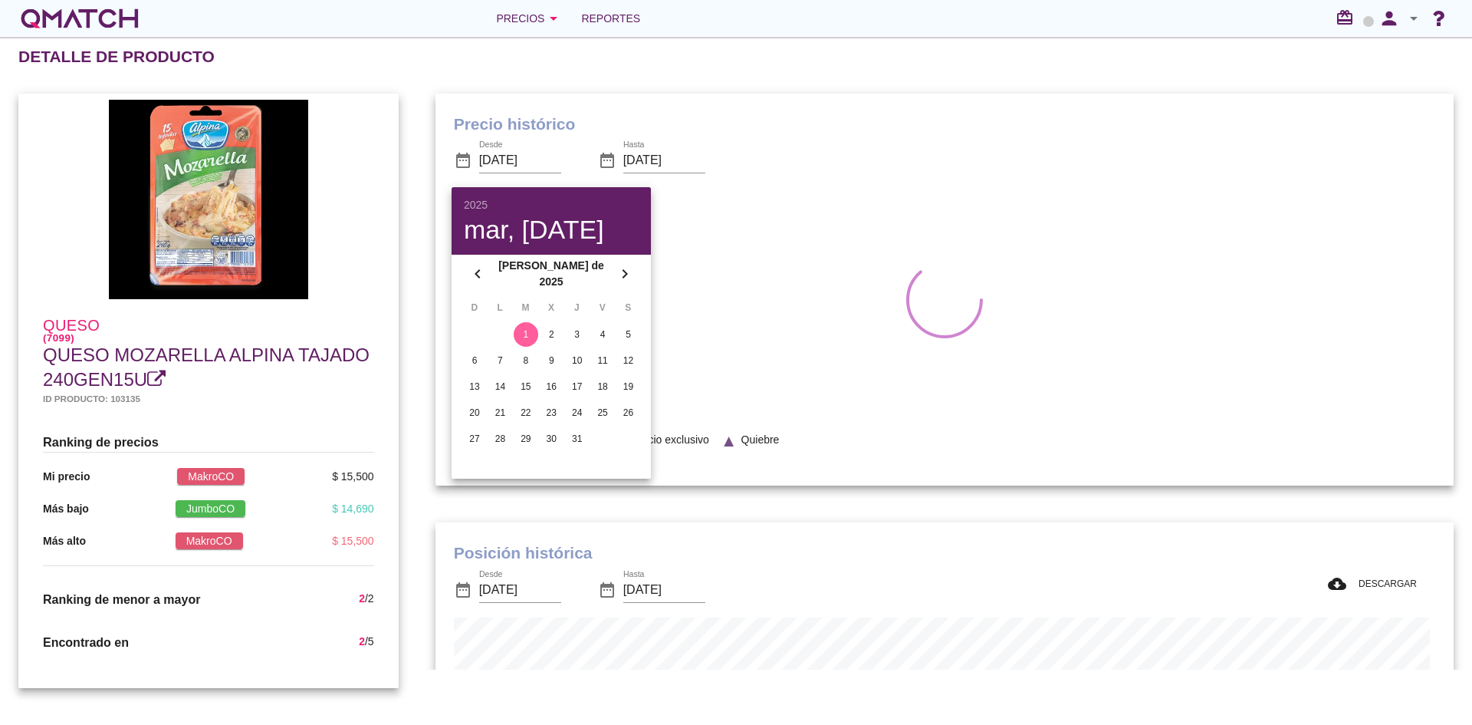
click at [752, 85] on div "Precio histórico date_range Desde 2025-07-01 date_range Hasta 2025-09-09 lens N…" at bounding box center [944, 289] width 1055 height 429
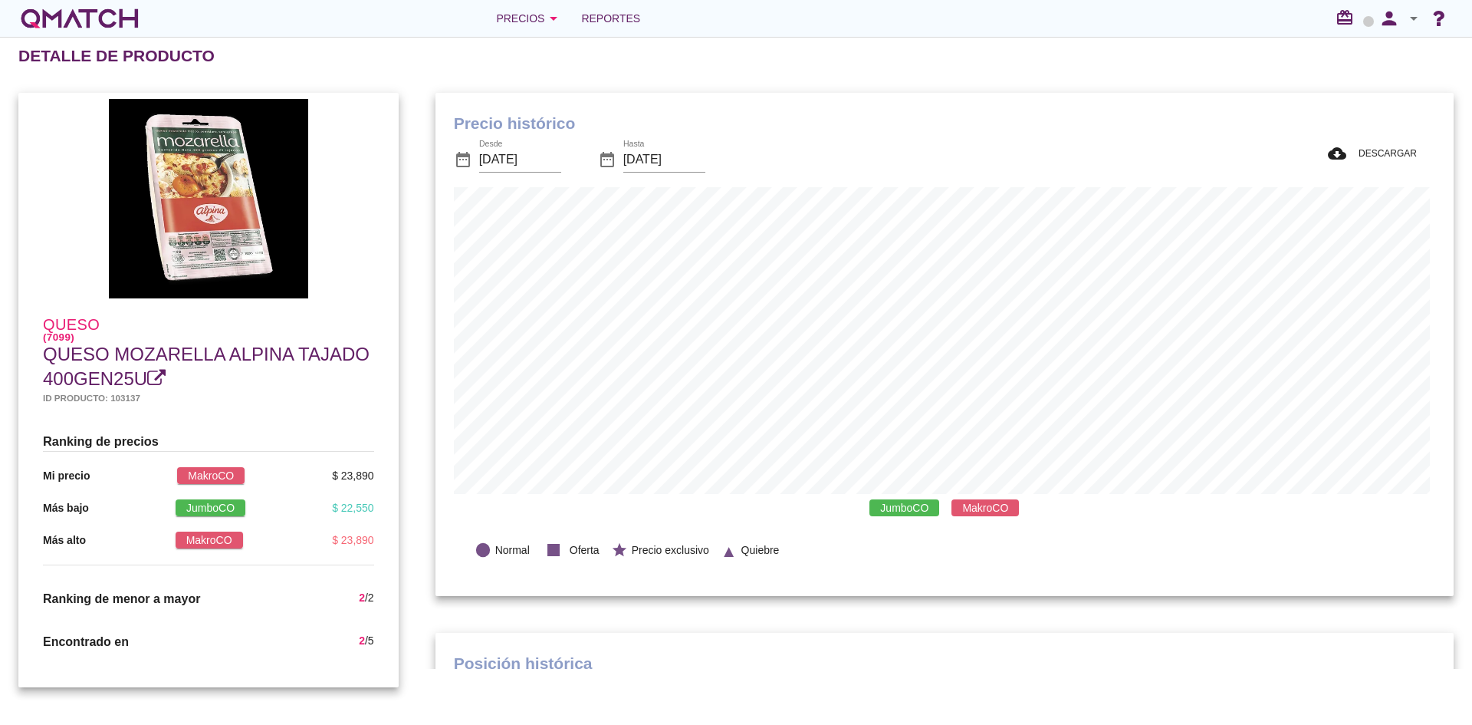
scroll to position [448, 1013]
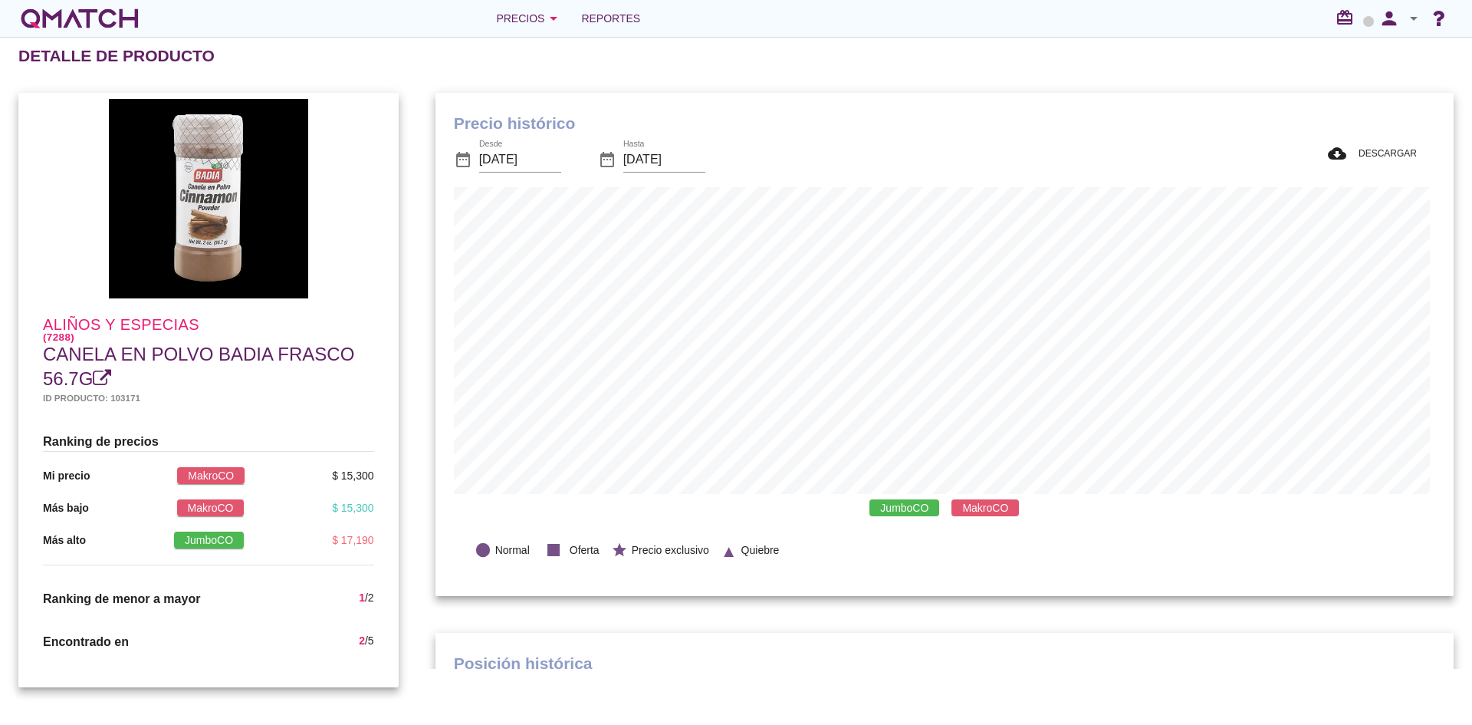
scroll to position [448, 1013]
click at [691, 64] on div "Detalle de producto" at bounding box center [745, 56] width 1454 height 37
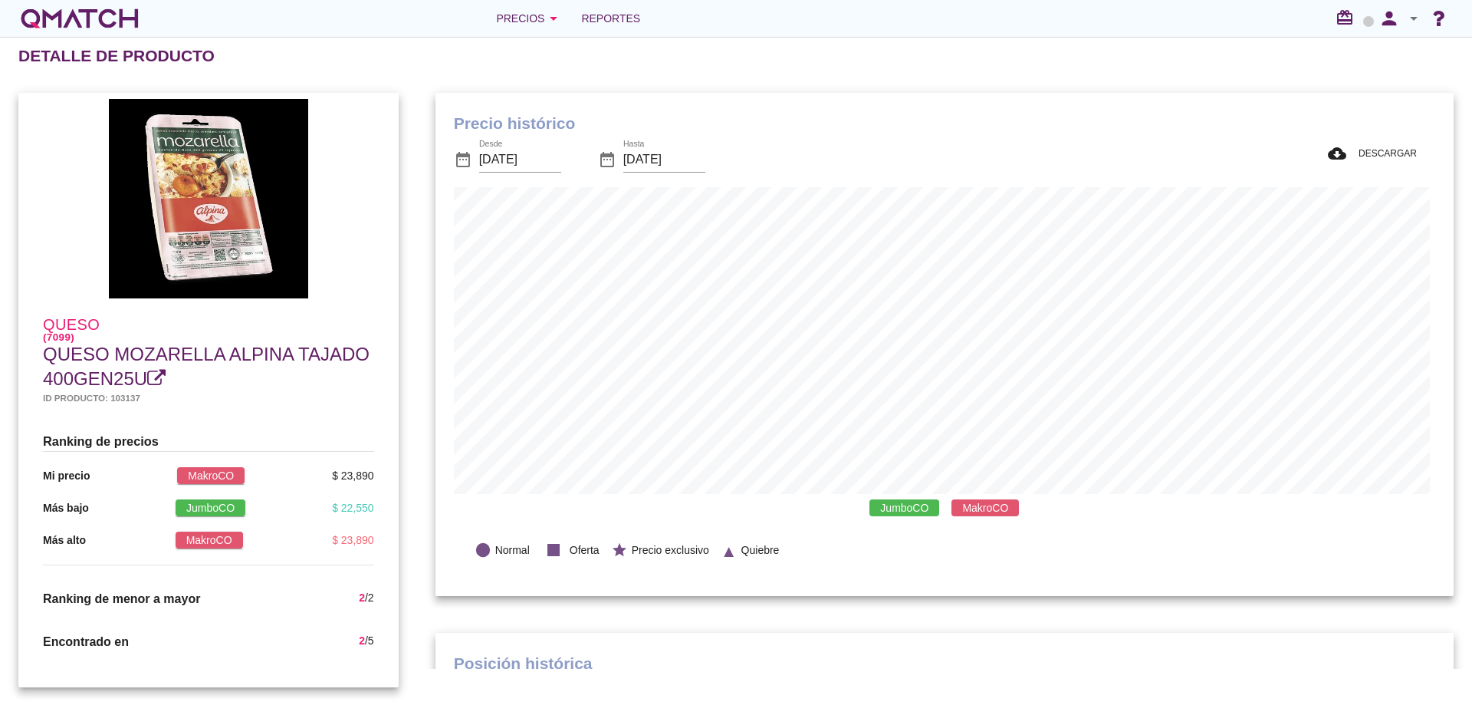
scroll to position [448, 1013]
click at [1094, 95] on div "Precio histórico date_range Desde 2025-08-10 date_range Hasta 2025-09-10 cloud_…" at bounding box center [945, 345] width 1018 height 504
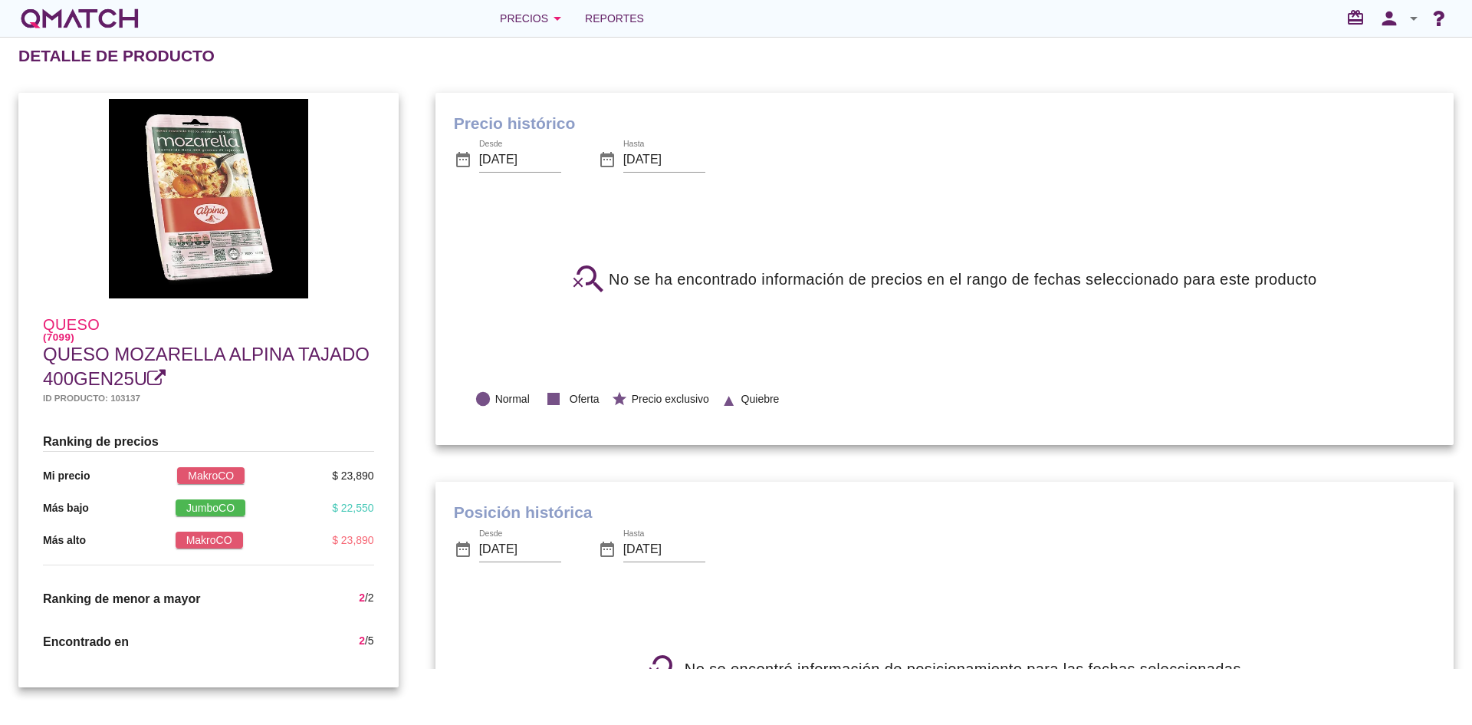
click at [1022, 67] on div "Detalle de producto" at bounding box center [745, 56] width 1454 height 37
click at [1058, 59] on div "Detalle de producto" at bounding box center [745, 56] width 1454 height 37
click at [935, 46] on div "Detalle de producto" at bounding box center [745, 56] width 1454 height 37
click at [1011, 72] on div "Detalle de producto" at bounding box center [745, 56] width 1454 height 37
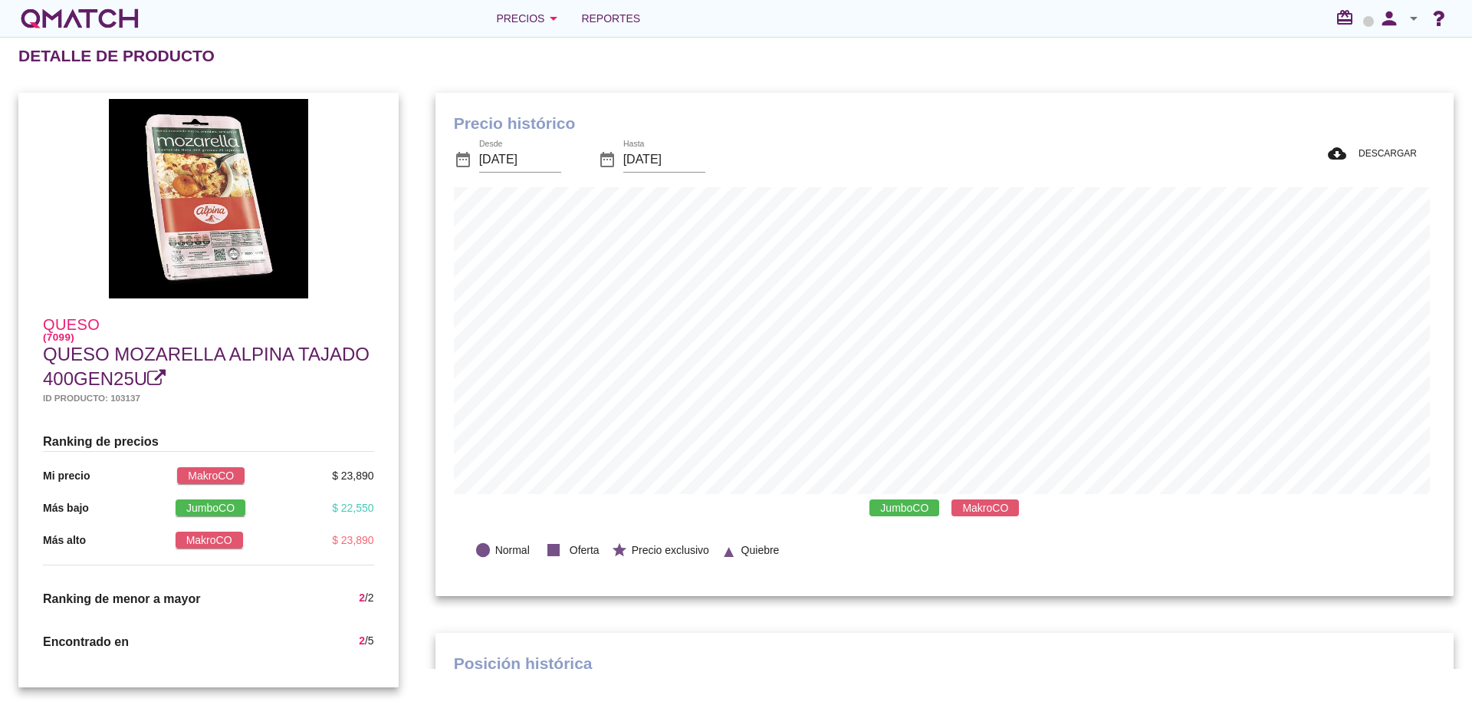
scroll to position [448, 1013]
click at [926, 128] on h1 "Precio histórico" at bounding box center [944, 123] width 981 height 25
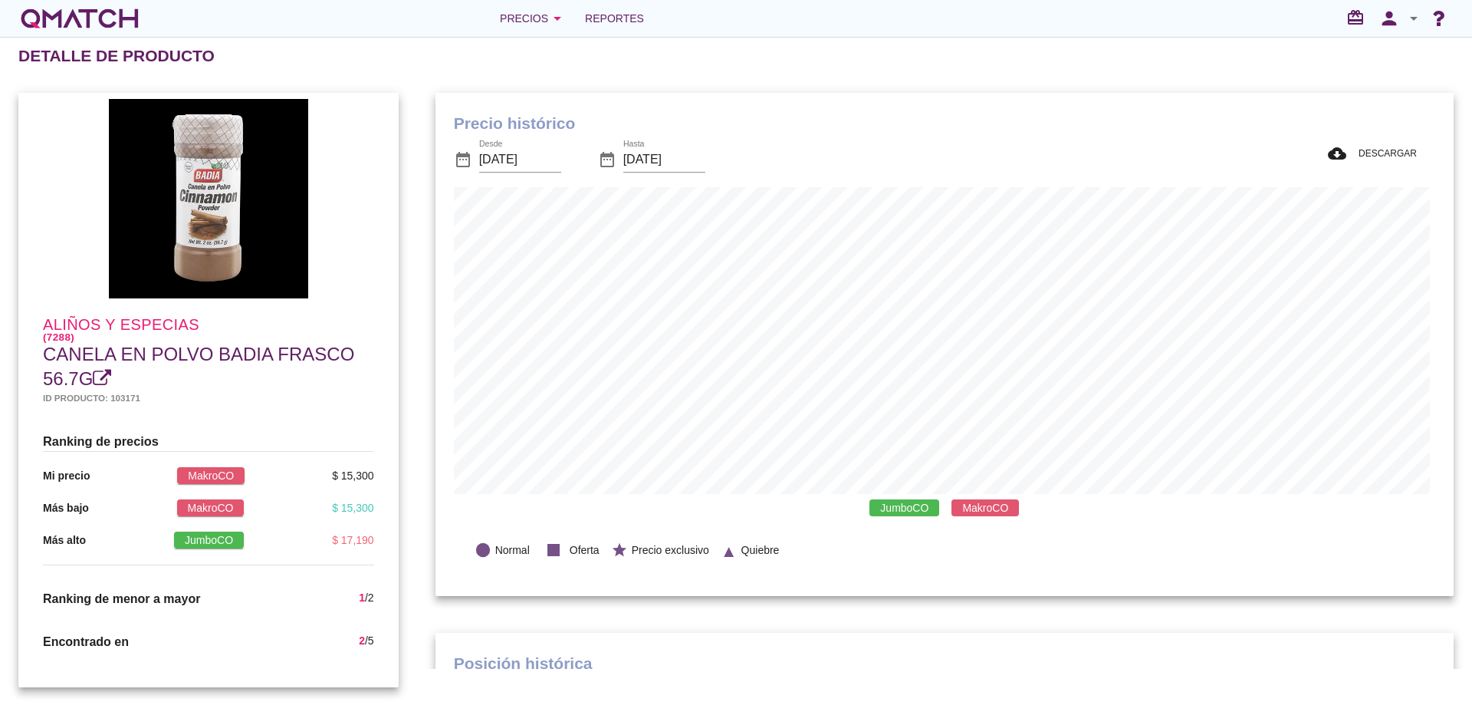
scroll to position [448, 1013]
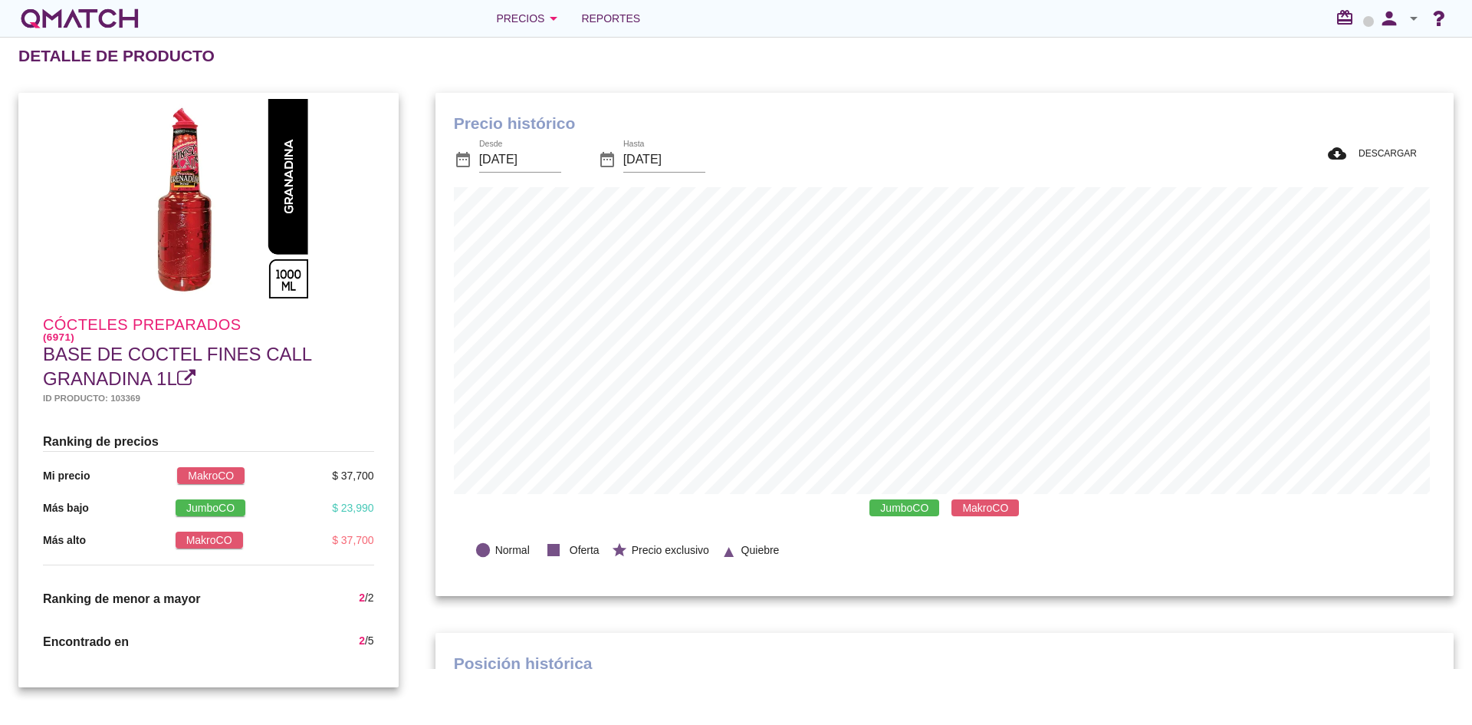
scroll to position [448, 1013]
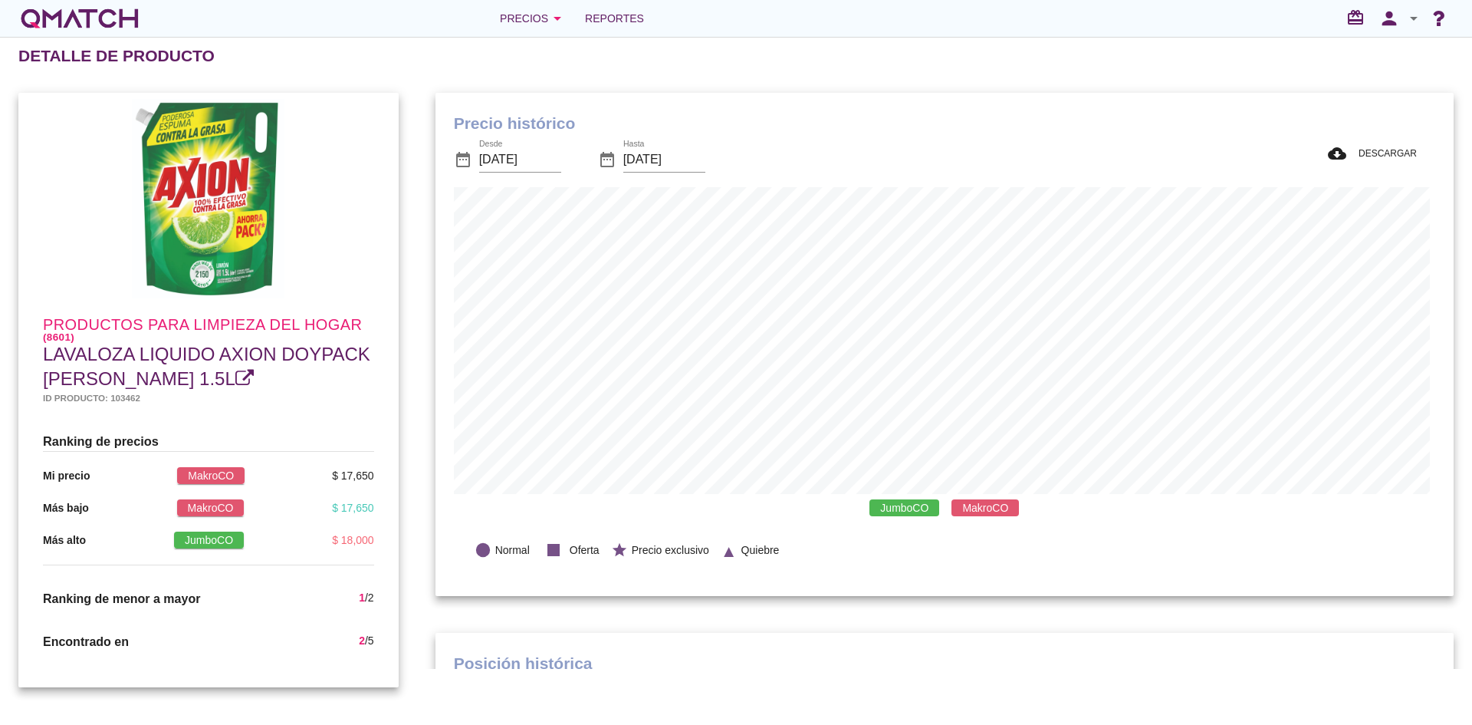
scroll to position [448, 1013]
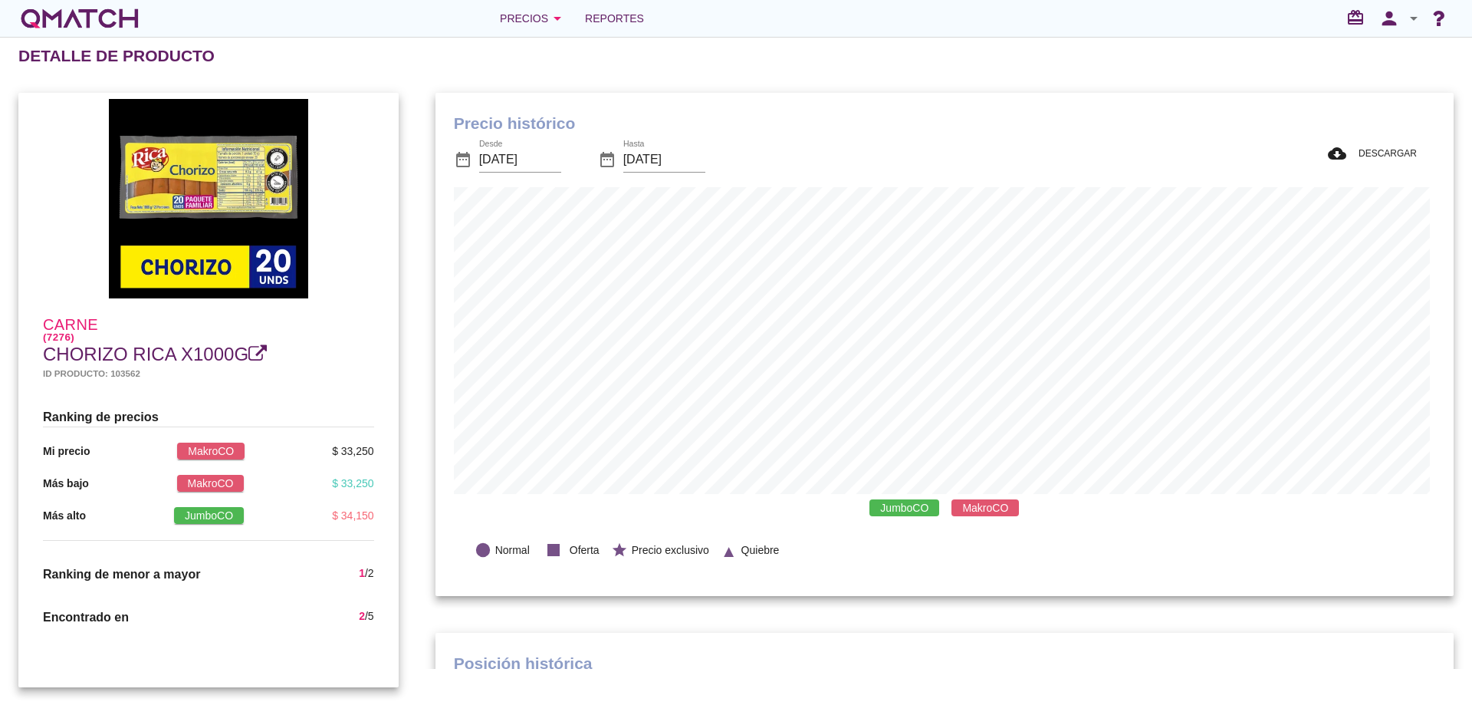
scroll to position [448, 1013]
drag, startPoint x: 1338, startPoint y: 145, endPoint x: 1303, endPoint y: 159, distance: 37.9
click at [1337, 150] on icon "cloud_download" at bounding box center [1340, 153] width 25 height 18
click at [751, 551] on span "Quiebre" at bounding box center [760, 550] width 38 height 16
click at [756, 550] on span "Quiebre" at bounding box center [760, 550] width 38 height 16
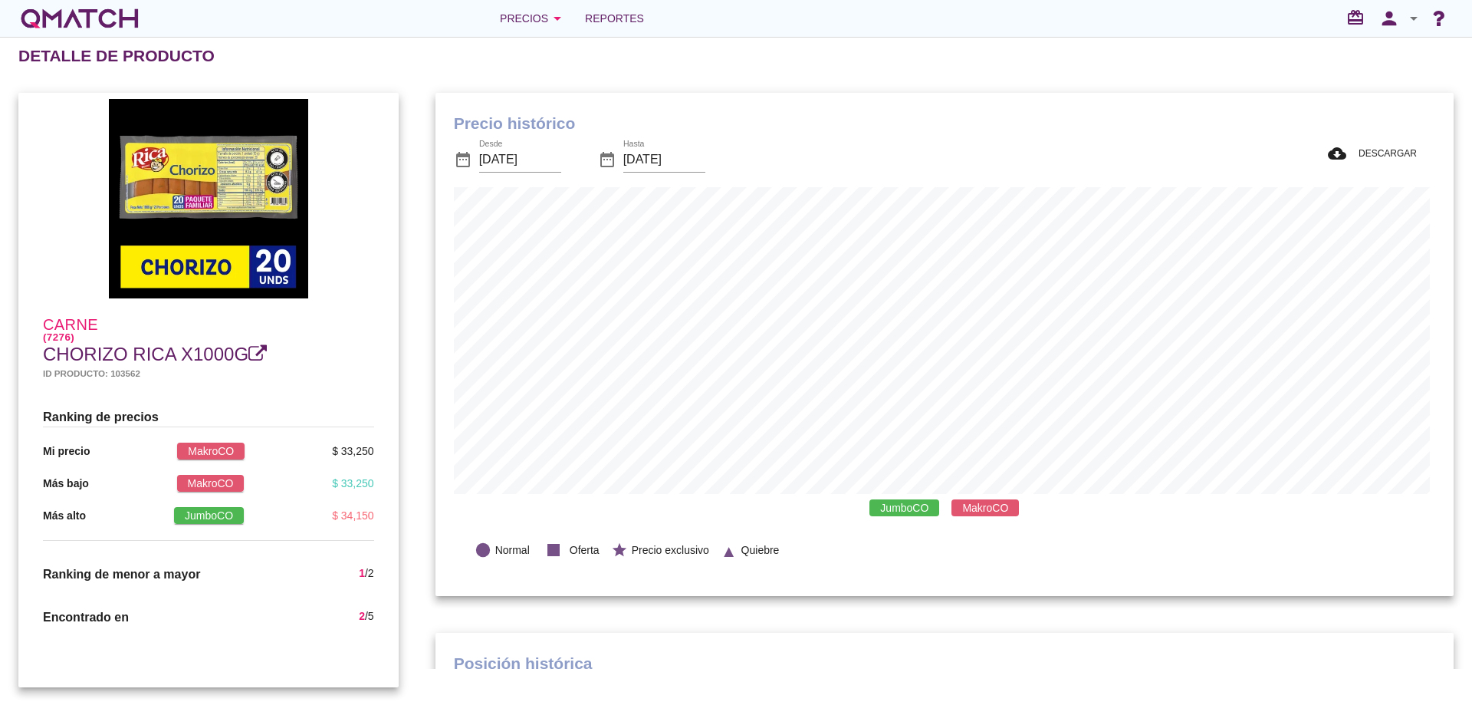
click at [756, 550] on span "Quiebre" at bounding box center [760, 550] width 38 height 16
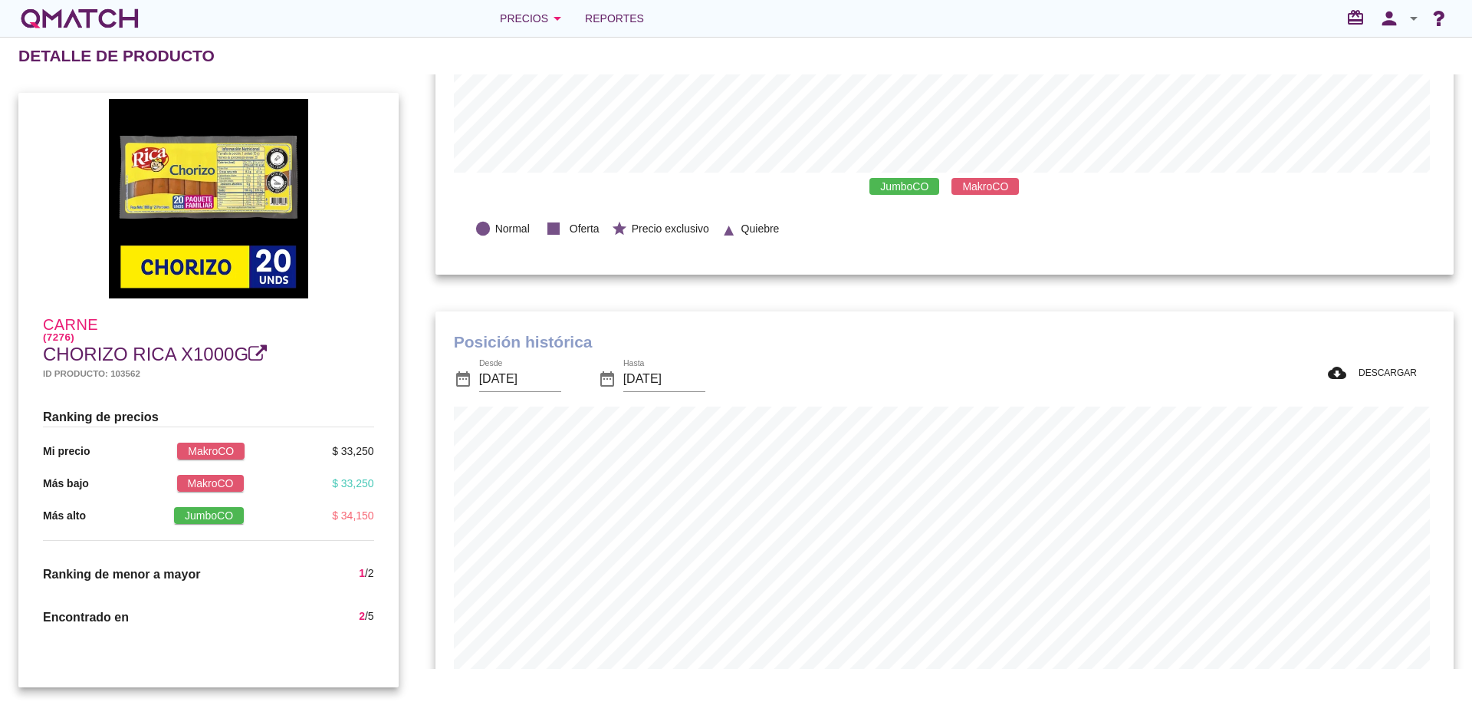
scroll to position [230, 0]
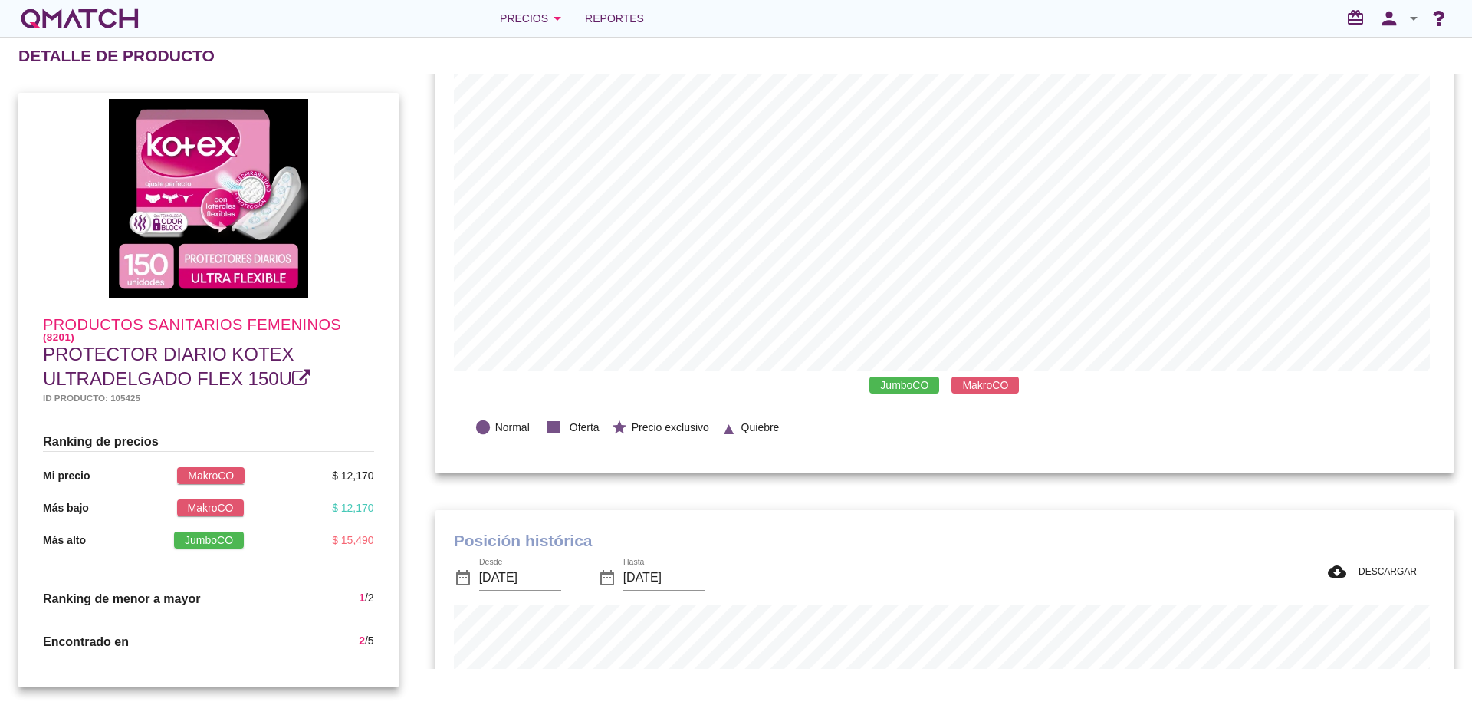
scroll to position [153, 0]
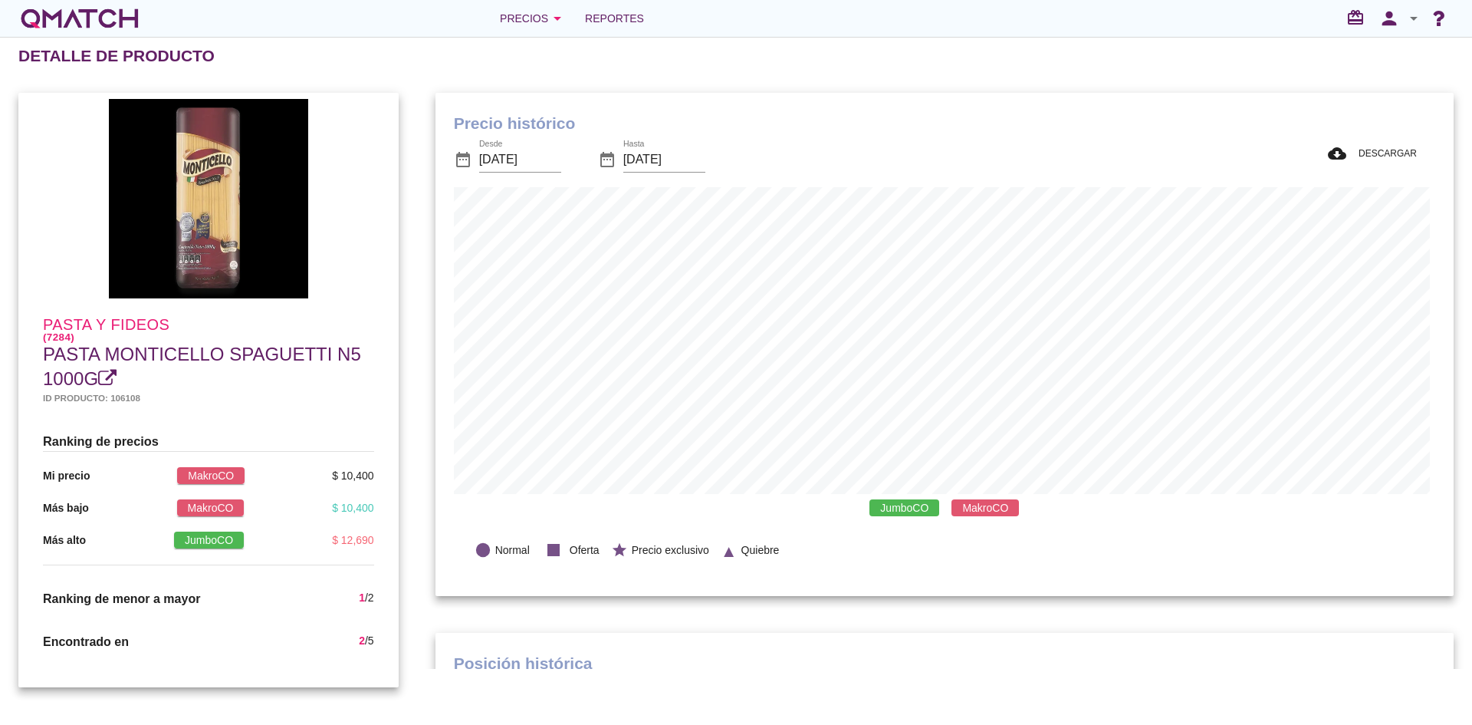
scroll to position [448, 1013]
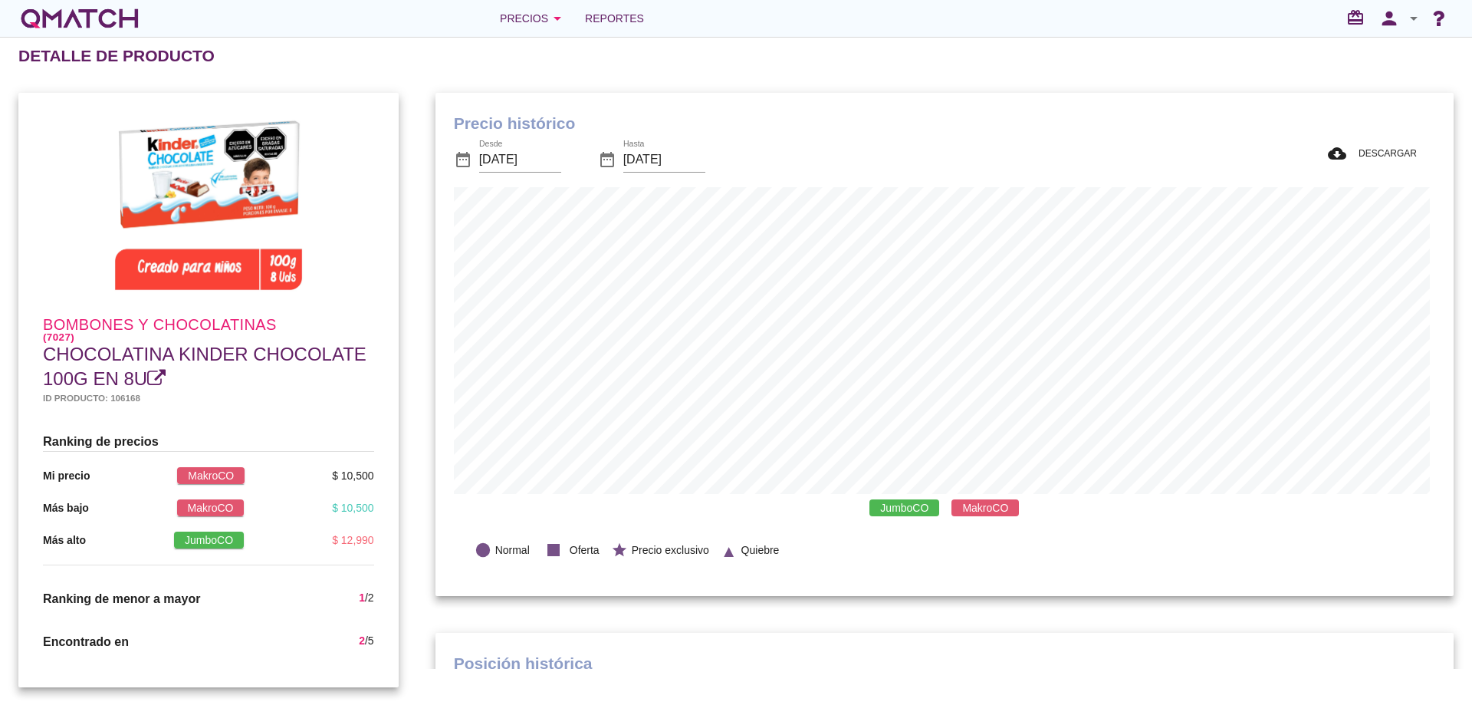
scroll to position [448, 1013]
